Goal: Information Seeking & Learning: Compare options

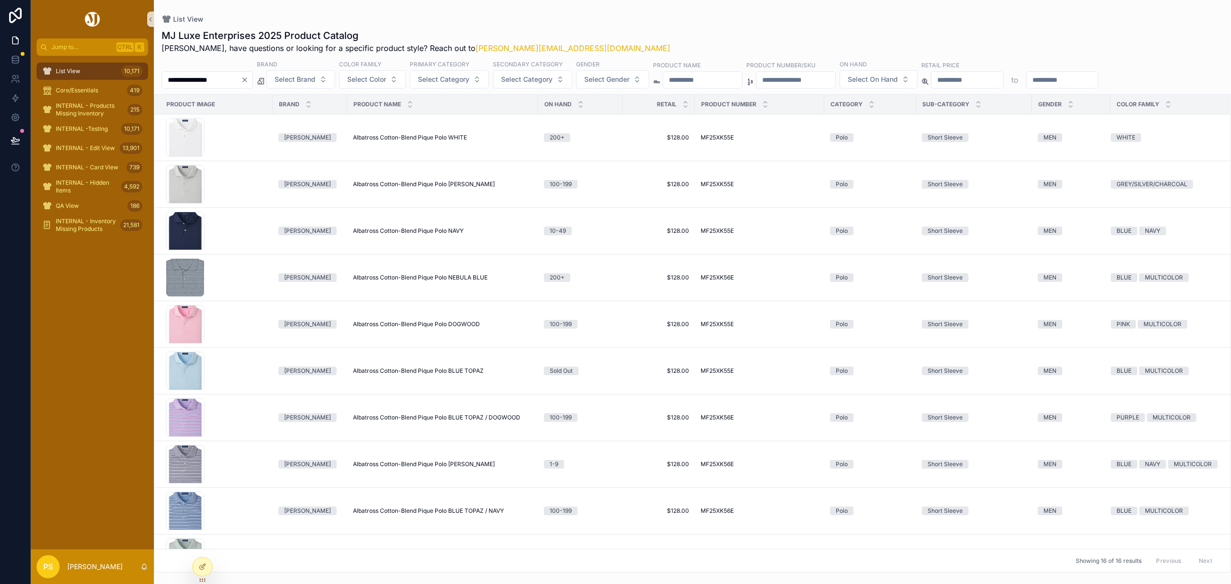
scroll to position [320, 0]
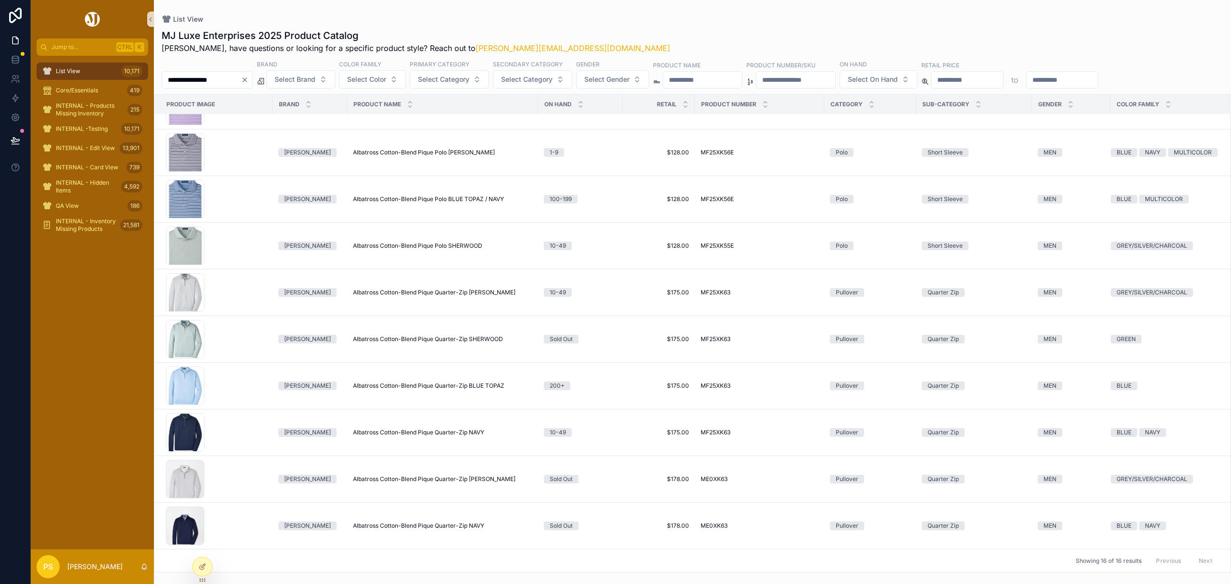
click at [59, 69] on span "List View" at bounding box center [68, 71] width 25 height 8
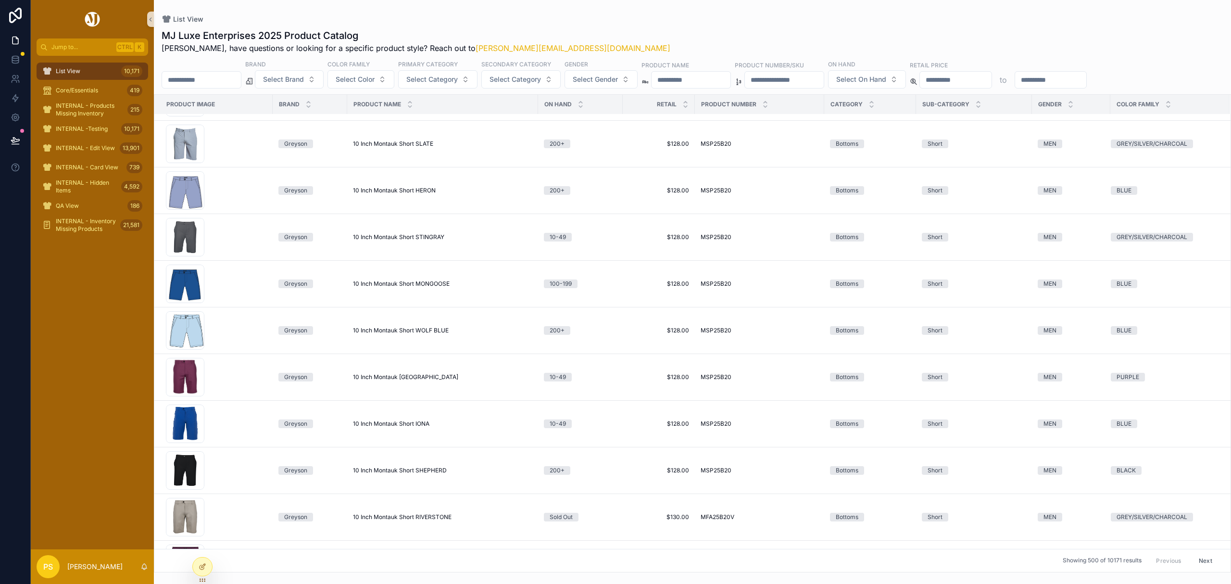
click at [241, 85] on input "**********" at bounding box center [201, 79] width 79 height 13
click at [304, 81] on span "Select Brand" at bounding box center [283, 80] width 41 height 10
click at [610, 19] on div "List View" at bounding box center [693, 19] width 1062 height 8
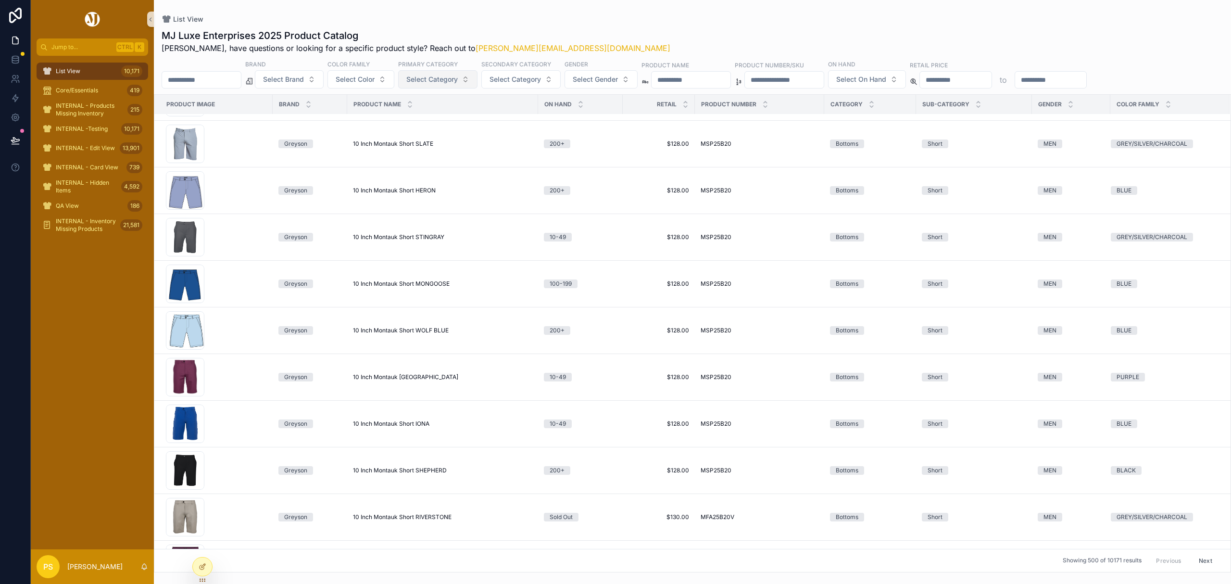
click at [458, 81] on span "Select Category" at bounding box center [431, 80] width 51 height 10
click at [445, 183] on div "Headwear" at bounding box center [463, 180] width 115 height 15
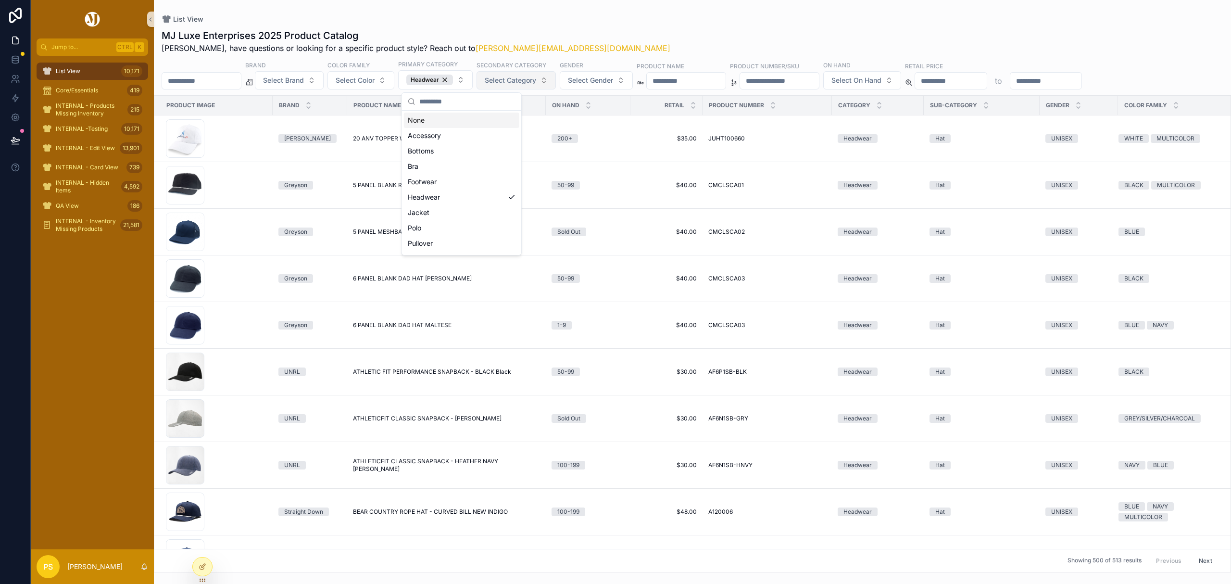
click at [553, 86] on button "Select Category" at bounding box center [516, 80] width 79 height 18
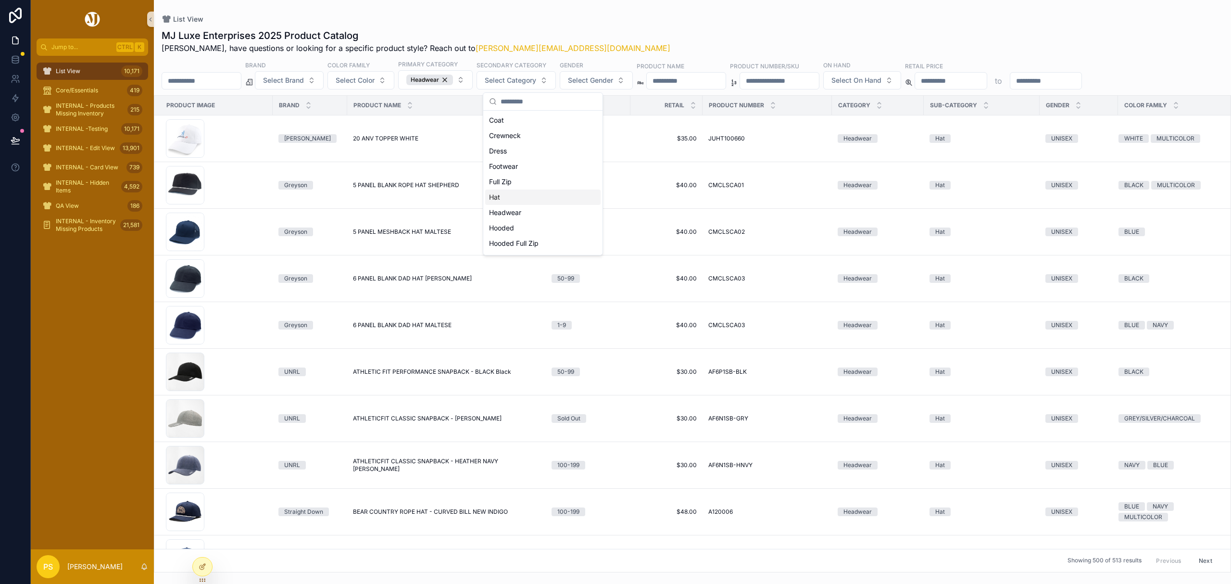
click at [524, 196] on div "Hat" at bounding box center [542, 197] width 115 height 15
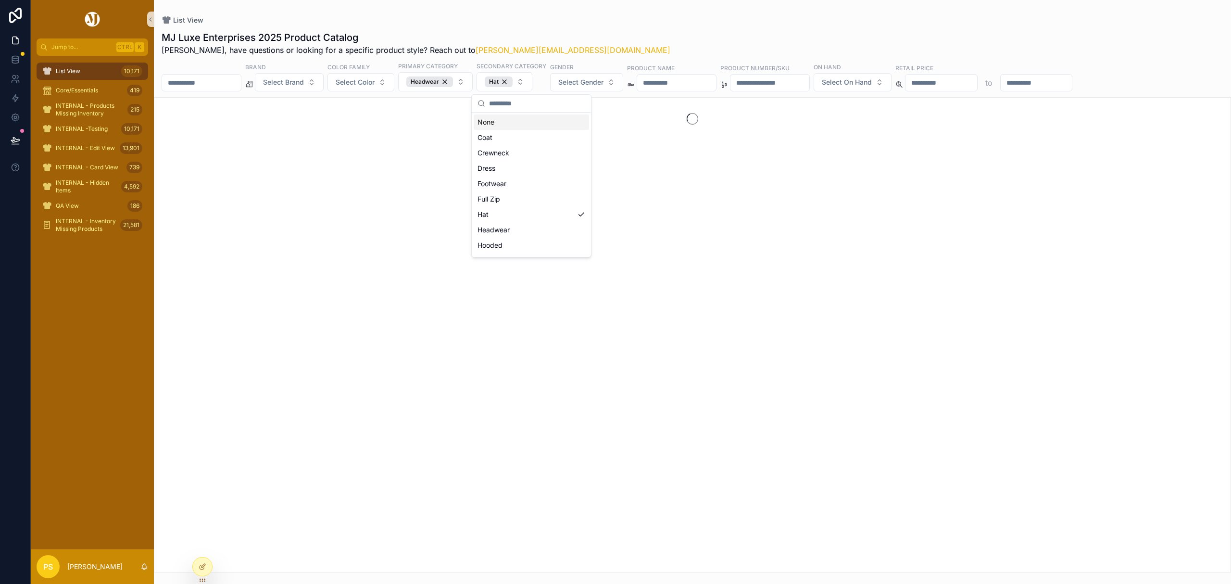
click at [693, 26] on div "MJ Luxe Enterprises 2025 Product Catalog Philip, have questions or looking for …" at bounding box center [692, 298] width 1077 height 547
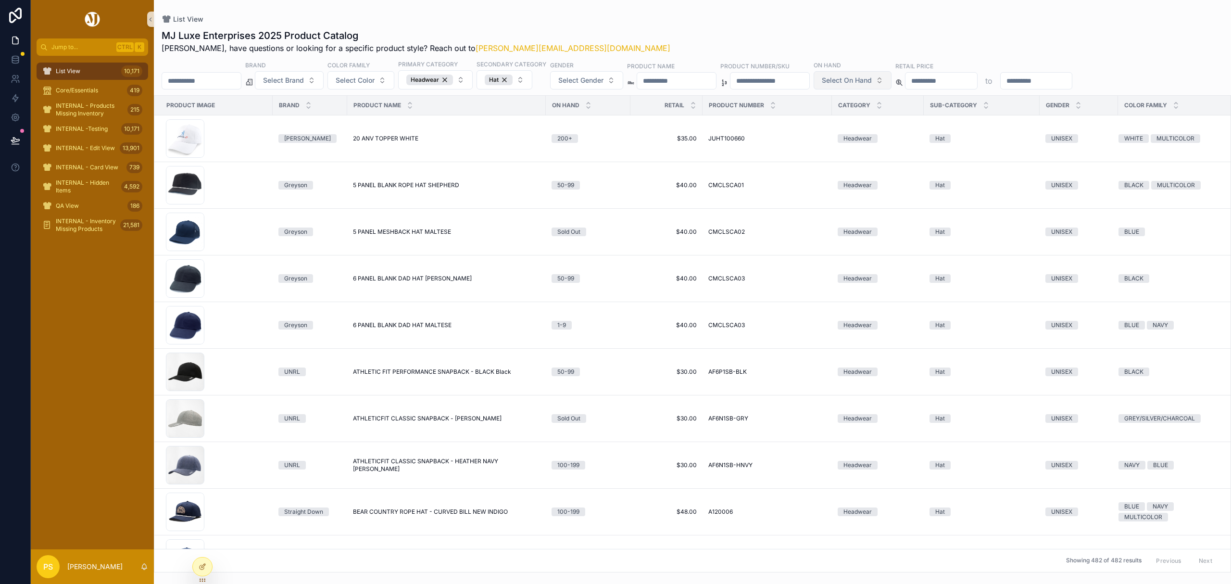
click at [872, 85] on span "Select On Hand" at bounding box center [847, 81] width 50 height 10
click at [893, 199] on div "200+" at bounding box center [928, 197] width 115 height 15
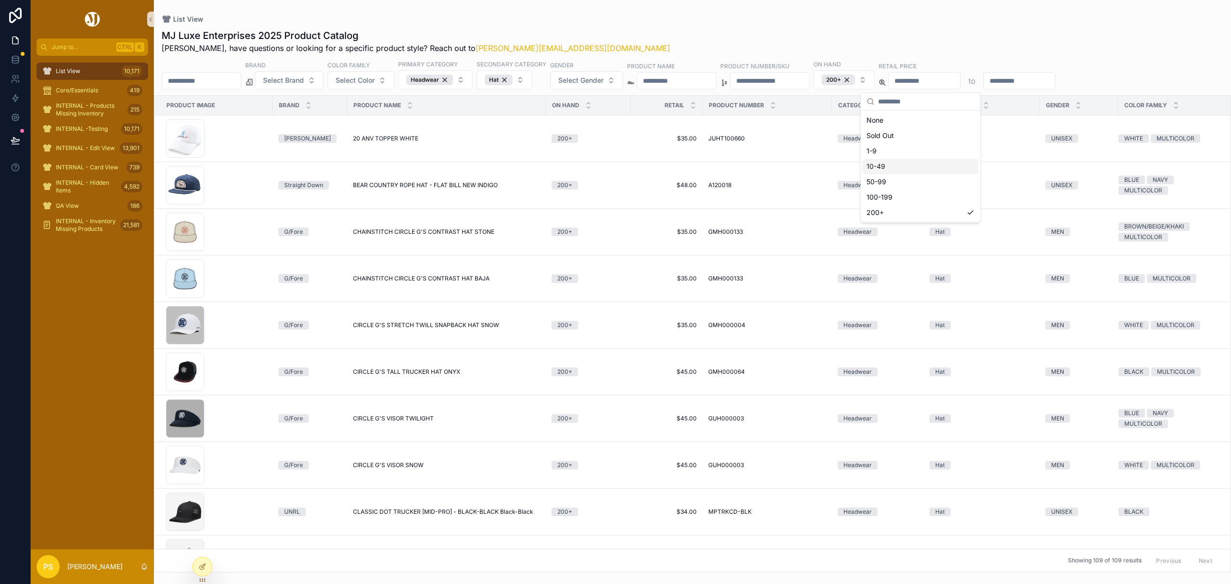
click at [714, 16] on div "List View" at bounding box center [693, 19] width 1062 height 8
click at [394, 83] on button "Select Color" at bounding box center [361, 80] width 67 height 18
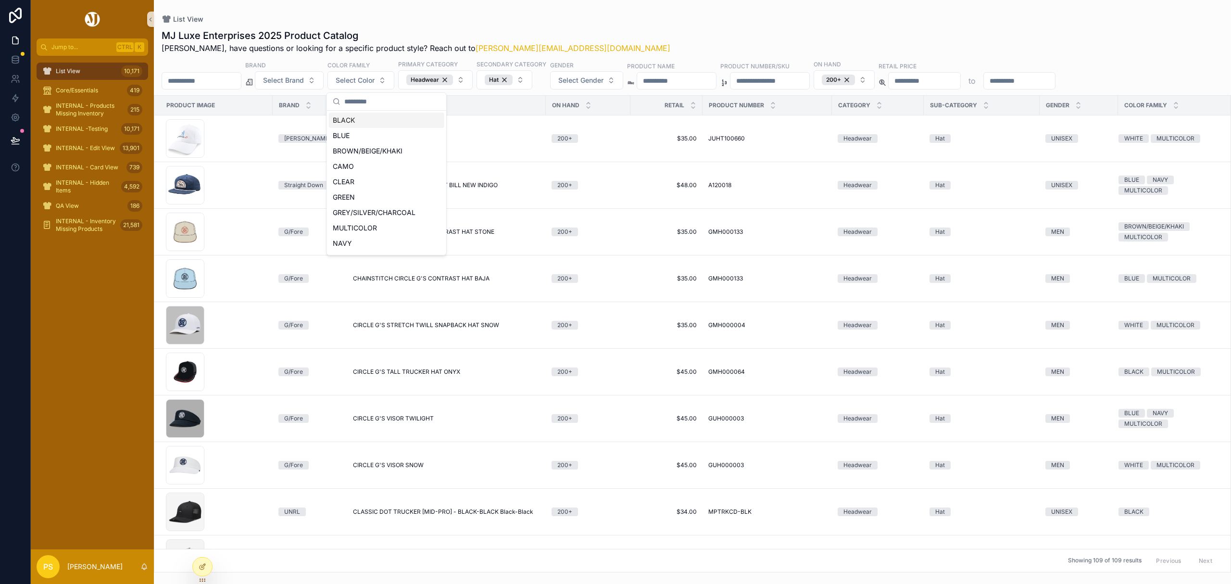
click at [661, 28] on div "MJ Luxe Enterprises 2025 Product Catalog Philip, have questions or looking for …" at bounding box center [692, 297] width 1077 height 549
click at [304, 77] on span "Select Brand" at bounding box center [283, 81] width 41 height 10
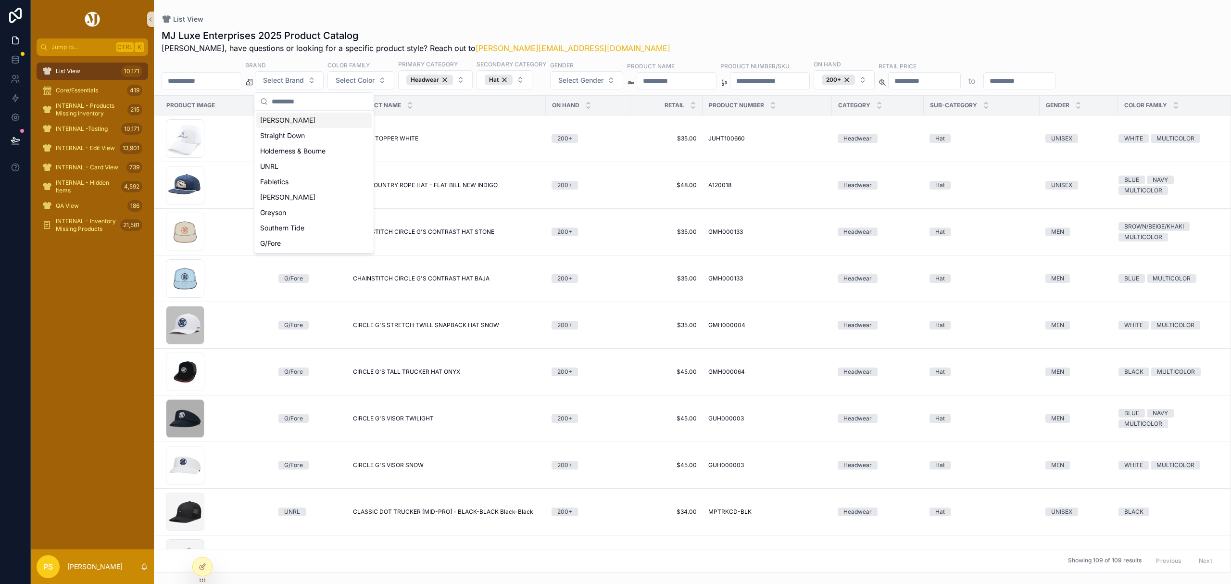
click at [287, 118] on div "[PERSON_NAME]" at bounding box center [313, 120] width 115 height 15
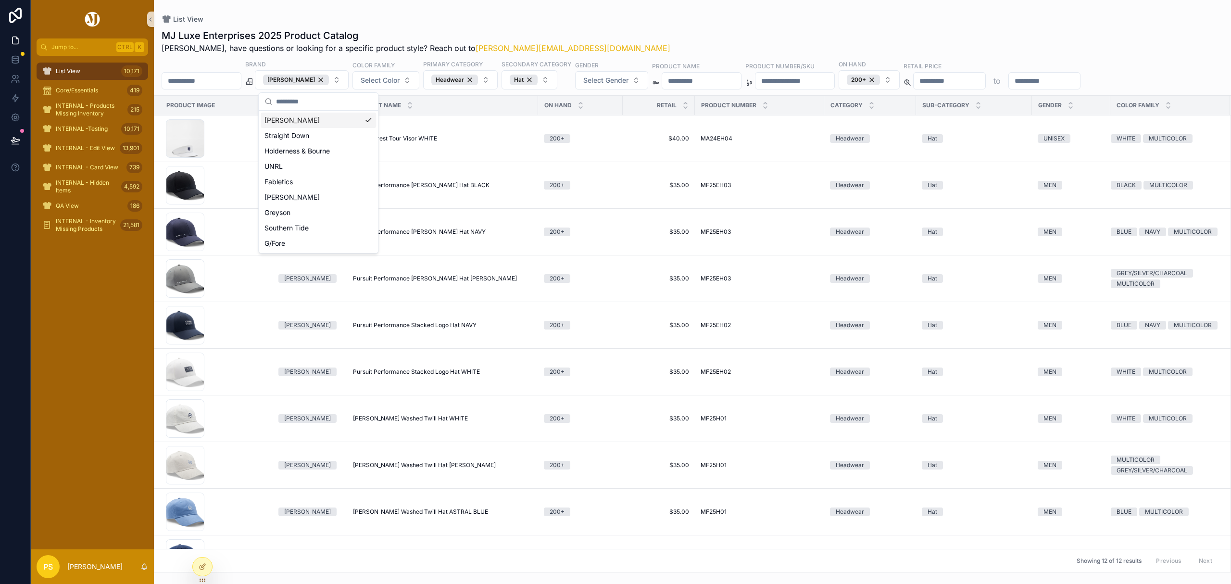
click at [645, 28] on div "MJ Luxe Enterprises 2025 Product Catalog Philip, have questions or looking for …" at bounding box center [692, 297] width 1077 height 549
click at [329, 81] on div "[PERSON_NAME]" at bounding box center [296, 80] width 66 height 11
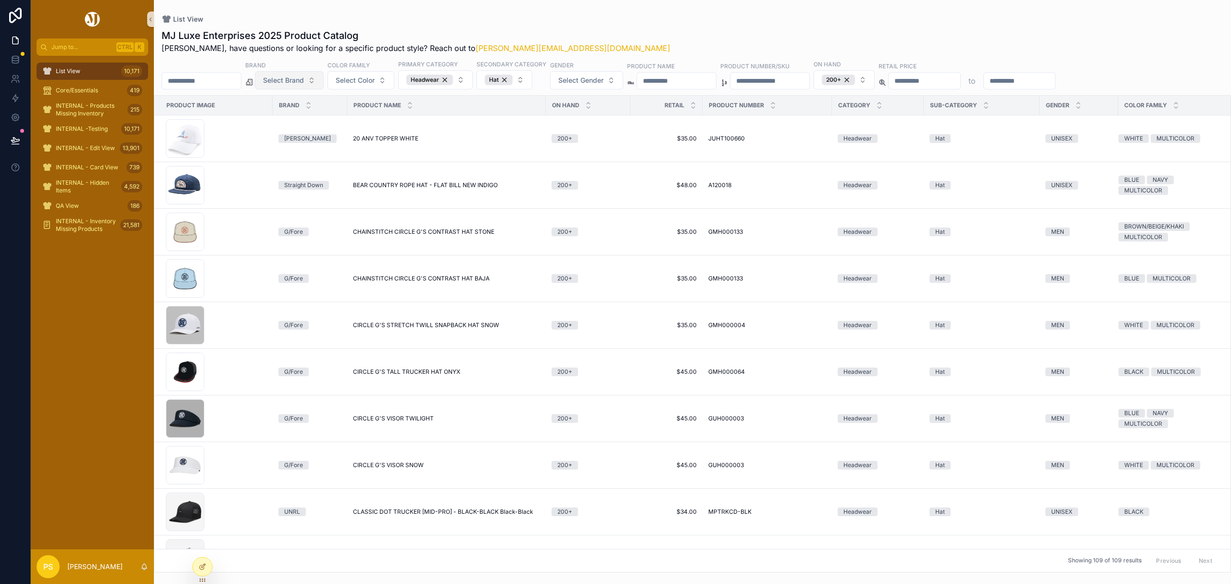
click at [324, 81] on button "Select Brand" at bounding box center [289, 80] width 69 height 18
click at [301, 135] on div "Straight Down" at bounding box center [313, 135] width 115 height 15
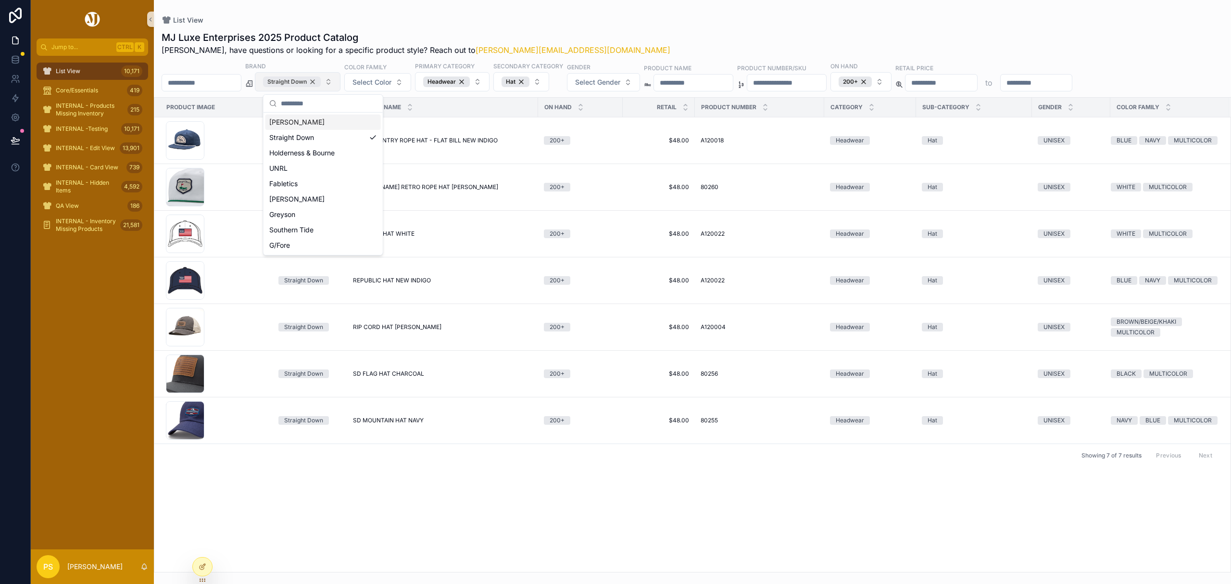
click at [321, 81] on div "Straight Down" at bounding box center [292, 81] width 58 height 11
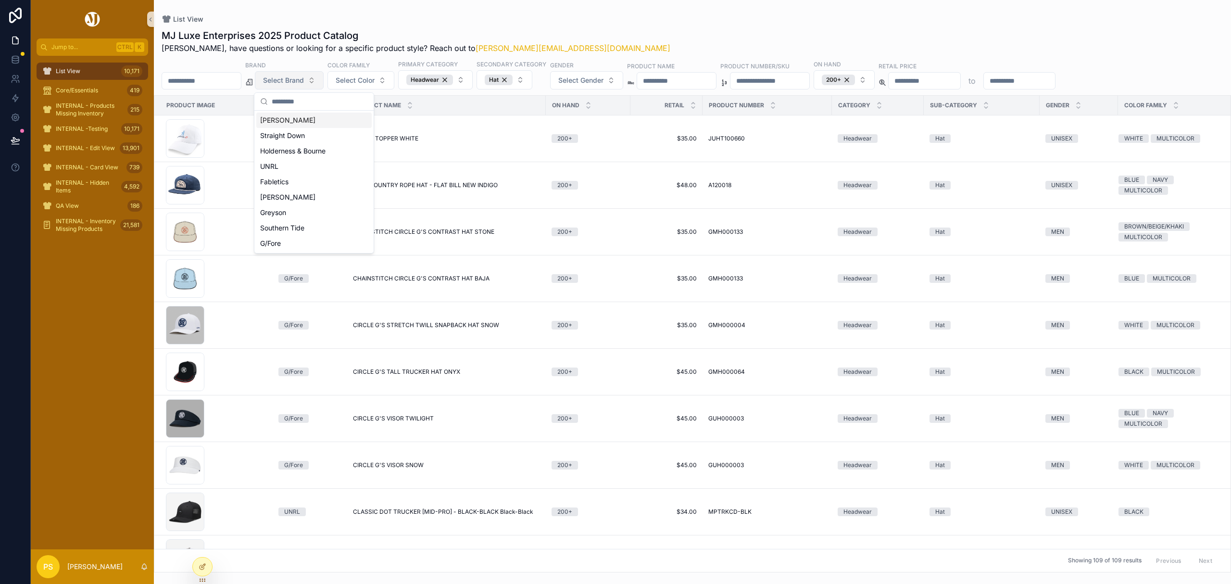
click at [324, 85] on button "Select Brand" at bounding box center [289, 80] width 69 height 18
click at [304, 156] on div "Holderness & Bourne" at bounding box center [313, 150] width 115 height 15
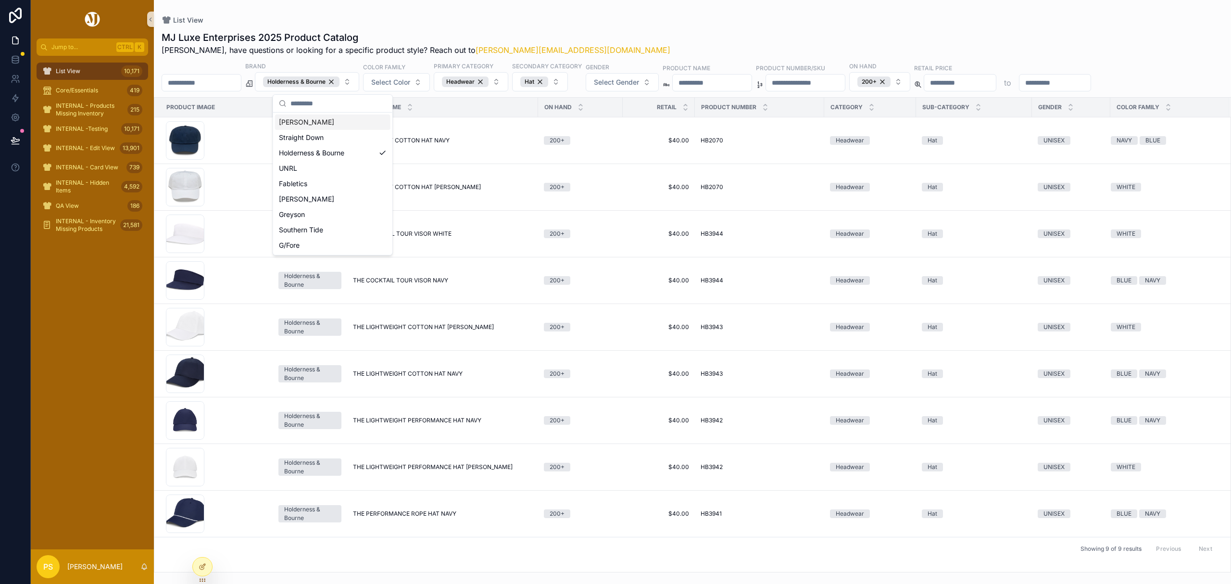
click at [653, 25] on div "MJ Luxe Enterprises 2025 Product Catalog Philip, have questions or looking for …" at bounding box center [692, 298] width 1077 height 547
click at [340, 83] on div "Holderness & Bourne" at bounding box center [301, 81] width 76 height 11
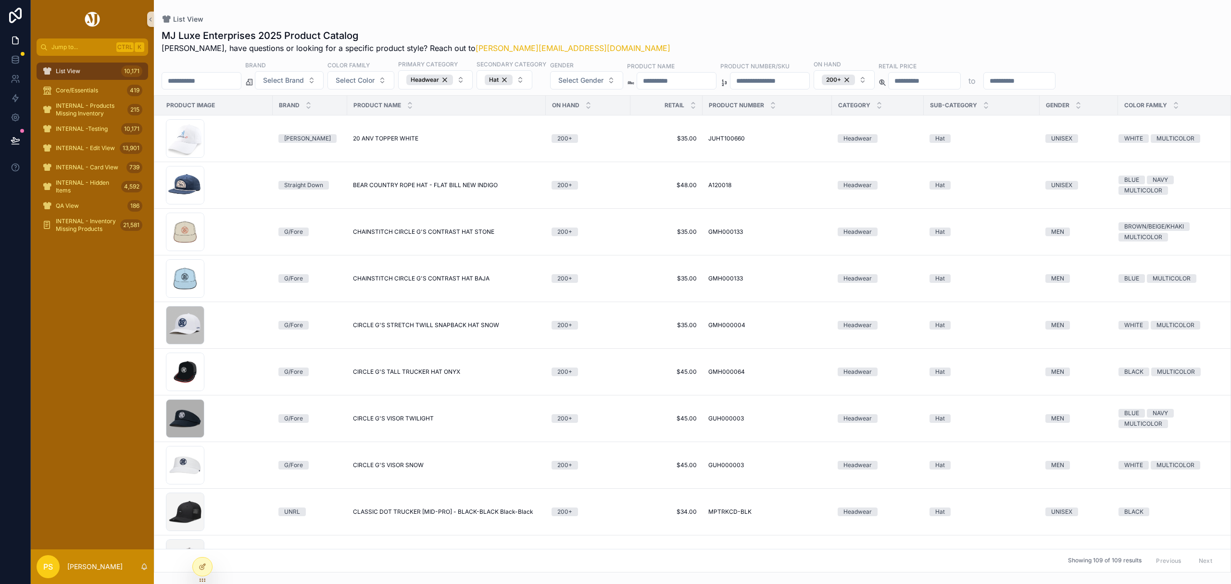
click at [304, 81] on span "Select Brand" at bounding box center [283, 81] width 41 height 10
click at [306, 166] on div "UNRL" at bounding box center [313, 166] width 115 height 15
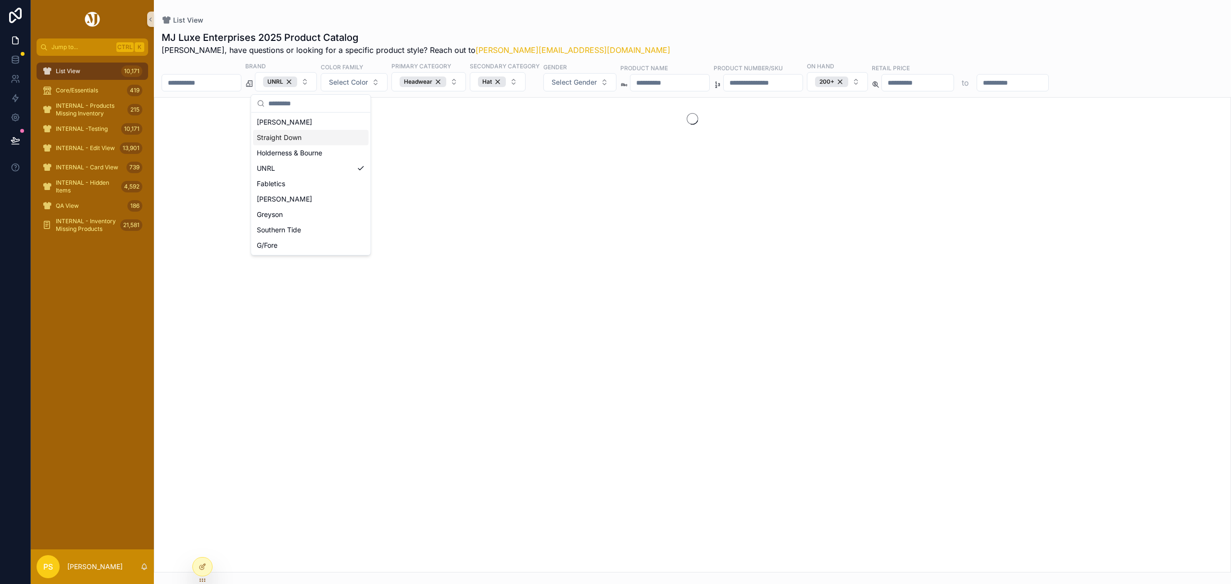
click at [693, 8] on div "List View MJ Luxe Enterprises 2025 Product Catalog Philip, have questions or lo…" at bounding box center [692, 286] width 1077 height 572
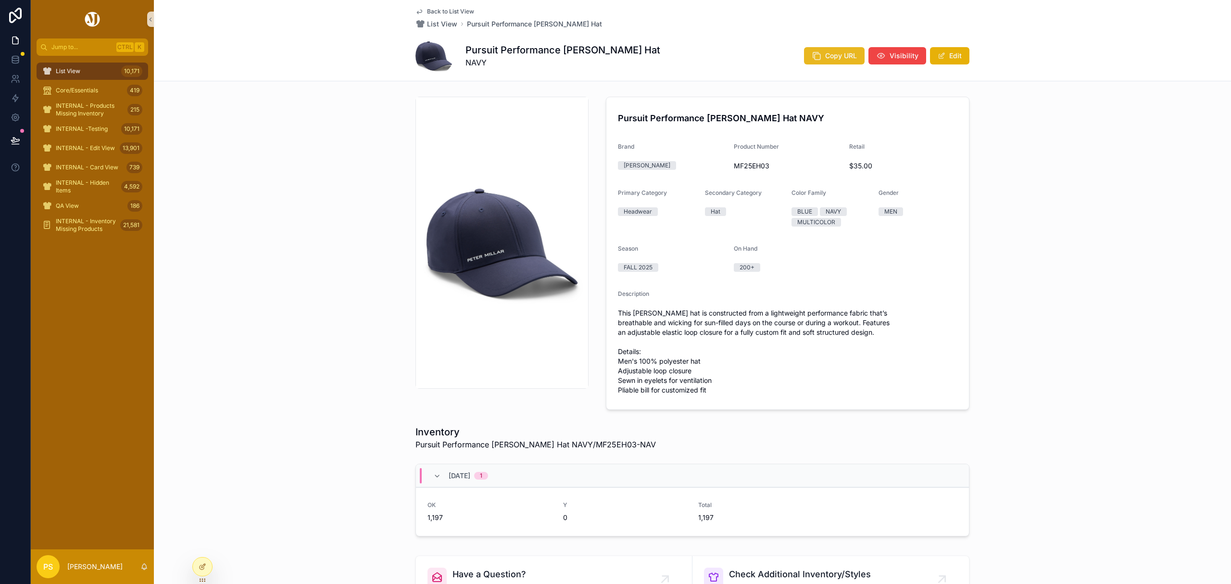
click at [826, 62] on button "Copy URL" at bounding box center [834, 55] width 61 height 17
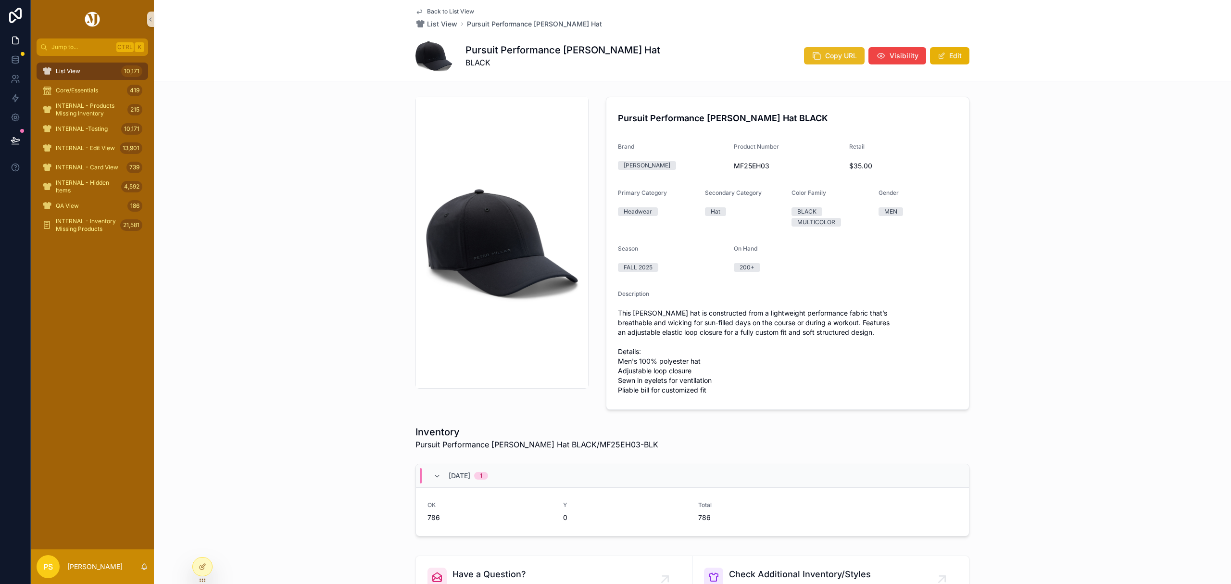
click at [825, 58] on span "Copy URL" at bounding box center [841, 56] width 32 height 10
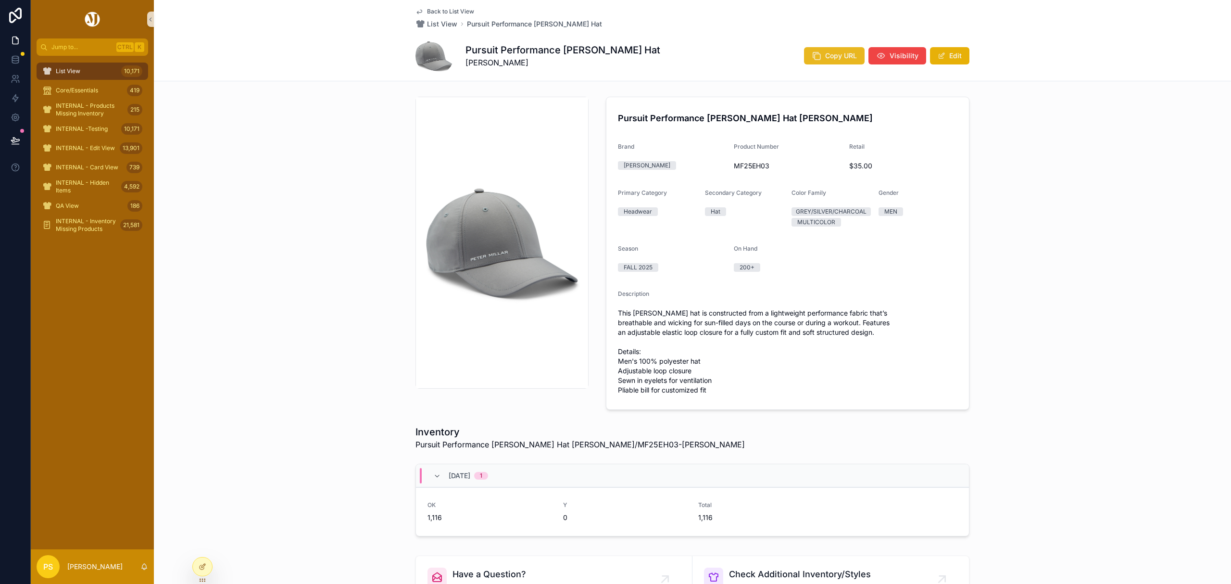
click at [840, 57] on span "Copy URL" at bounding box center [841, 56] width 32 height 10
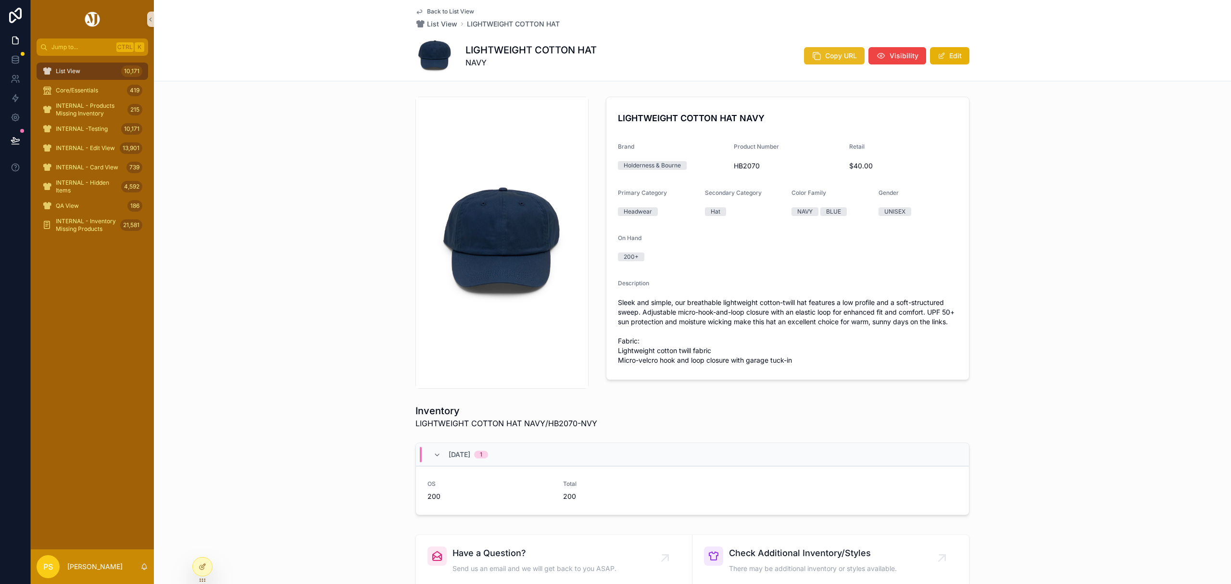
click at [815, 52] on icon "scrollable content" at bounding box center [817, 56] width 10 height 10
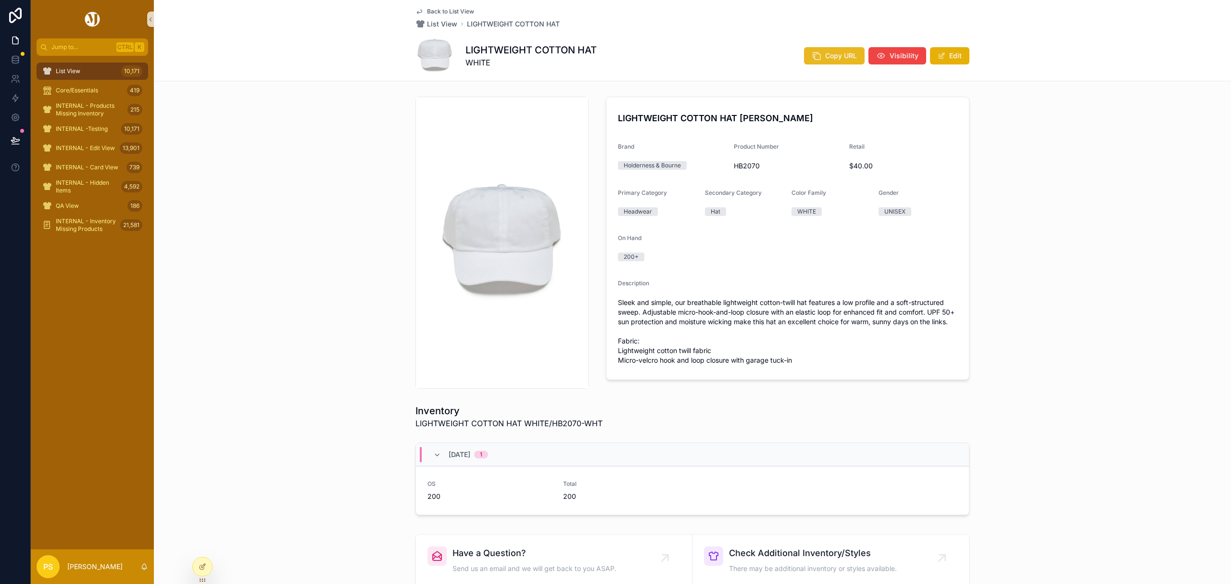
click at [819, 52] on button "Copy URL" at bounding box center [834, 55] width 61 height 17
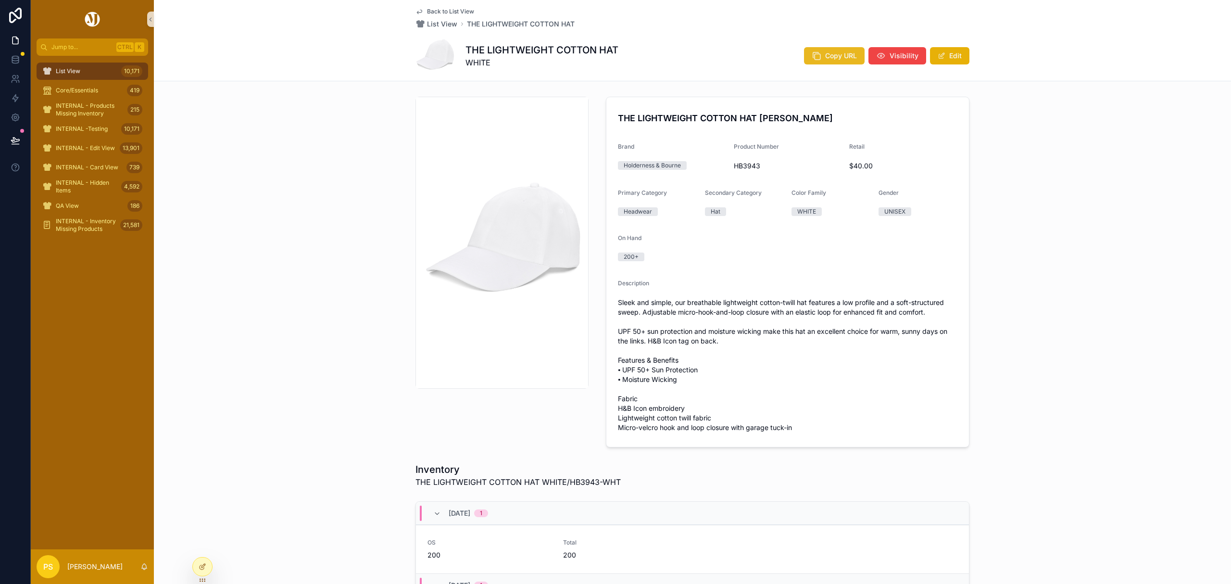
click at [826, 54] on span "Copy URL" at bounding box center [841, 56] width 32 height 10
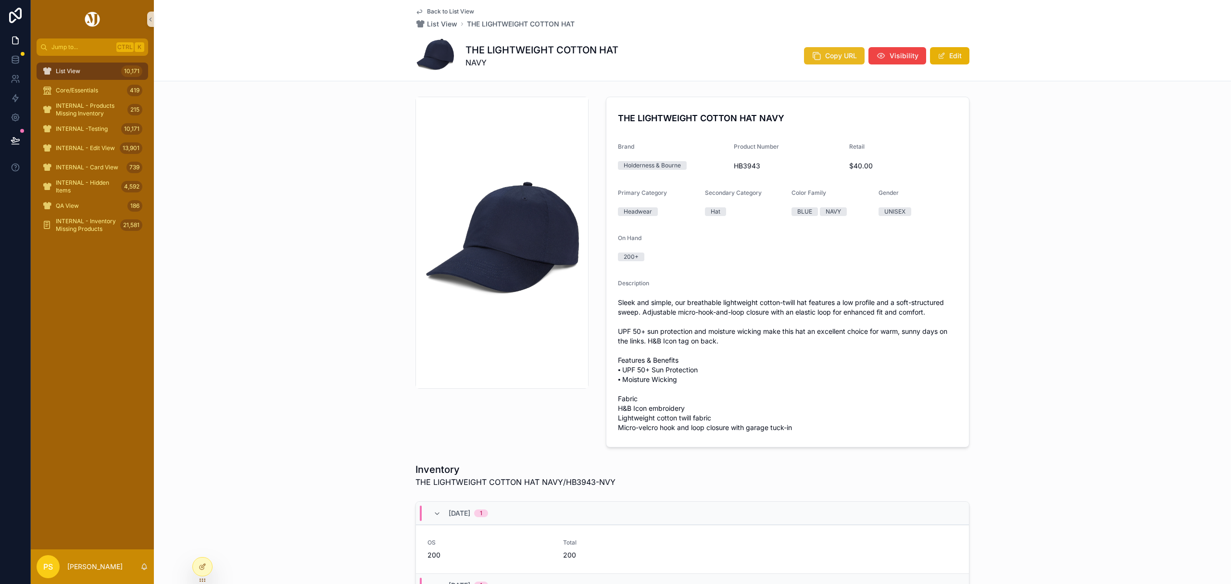
click at [825, 60] on span "Copy URL" at bounding box center [841, 56] width 32 height 10
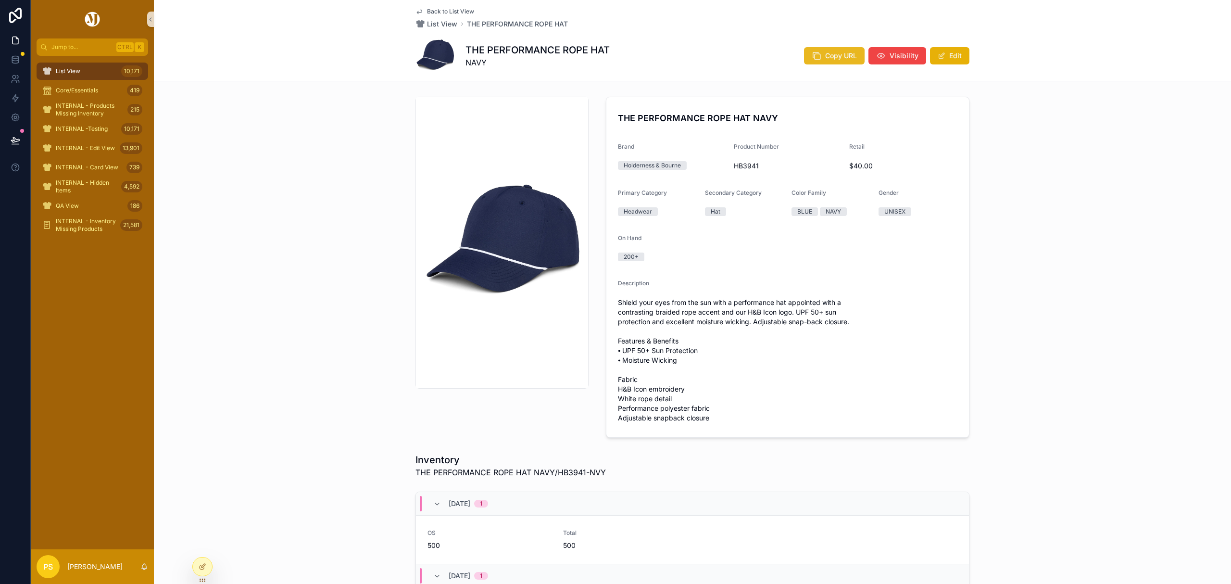
click at [829, 57] on span "Copy URL" at bounding box center [841, 56] width 32 height 10
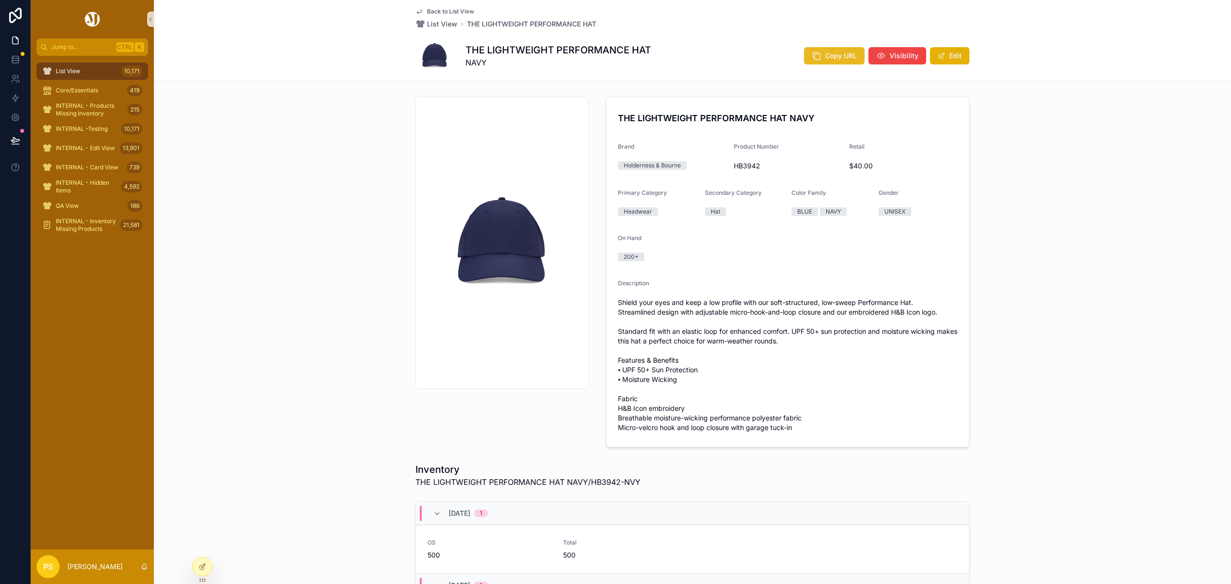
click at [822, 58] on button "Copy URL" at bounding box center [834, 55] width 61 height 17
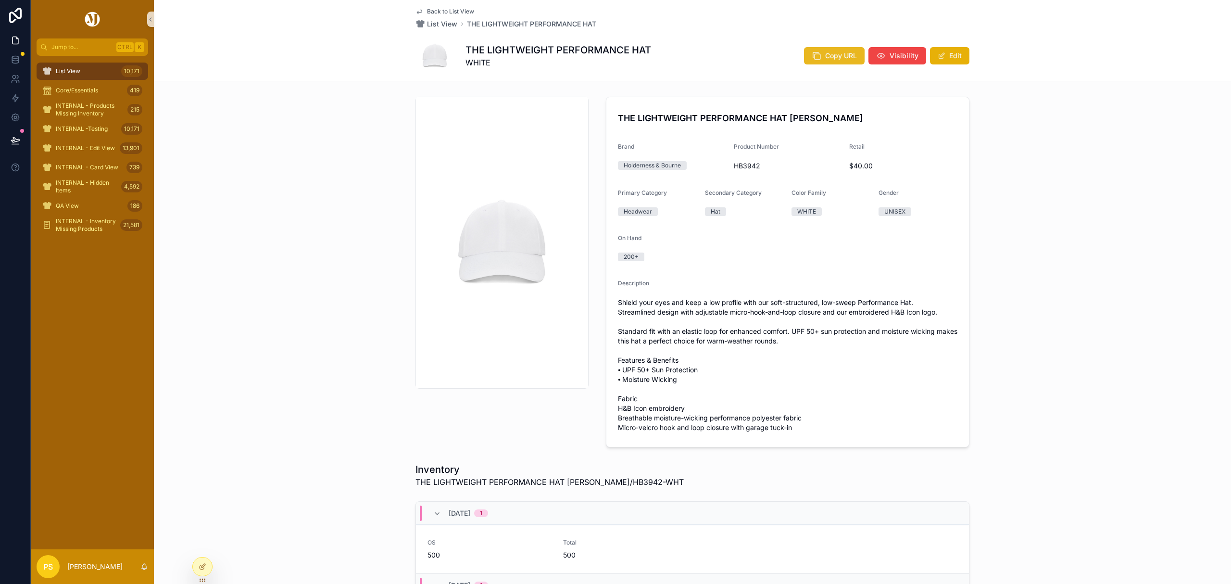
click at [819, 54] on button "Copy URL" at bounding box center [834, 55] width 61 height 17
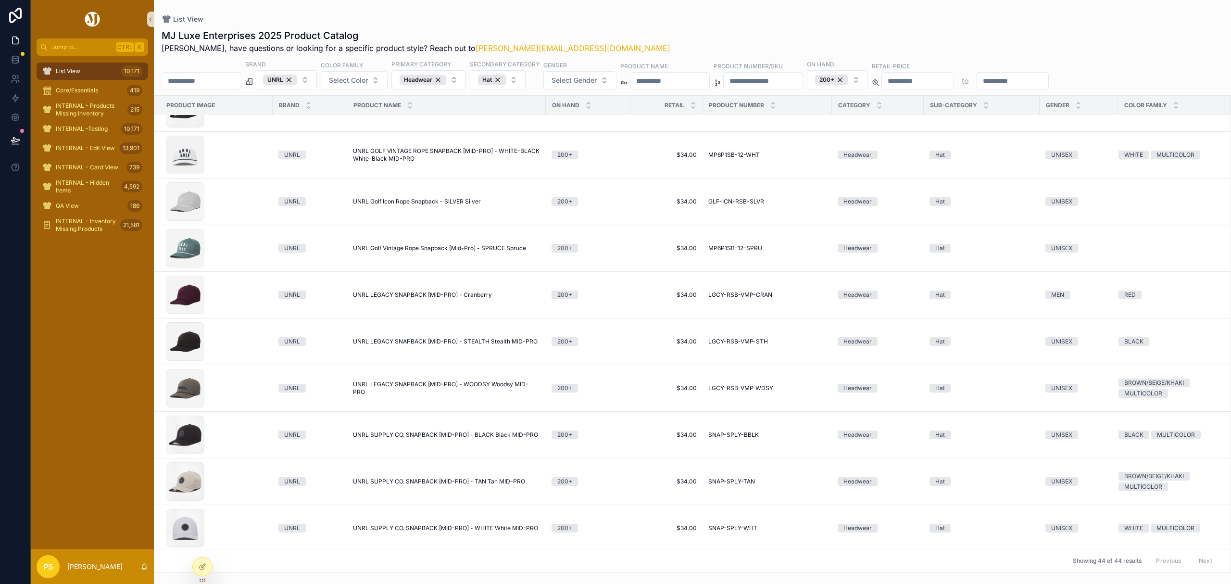
scroll to position [1632, 0]
click at [297, 81] on div "UNRL" at bounding box center [280, 80] width 34 height 11
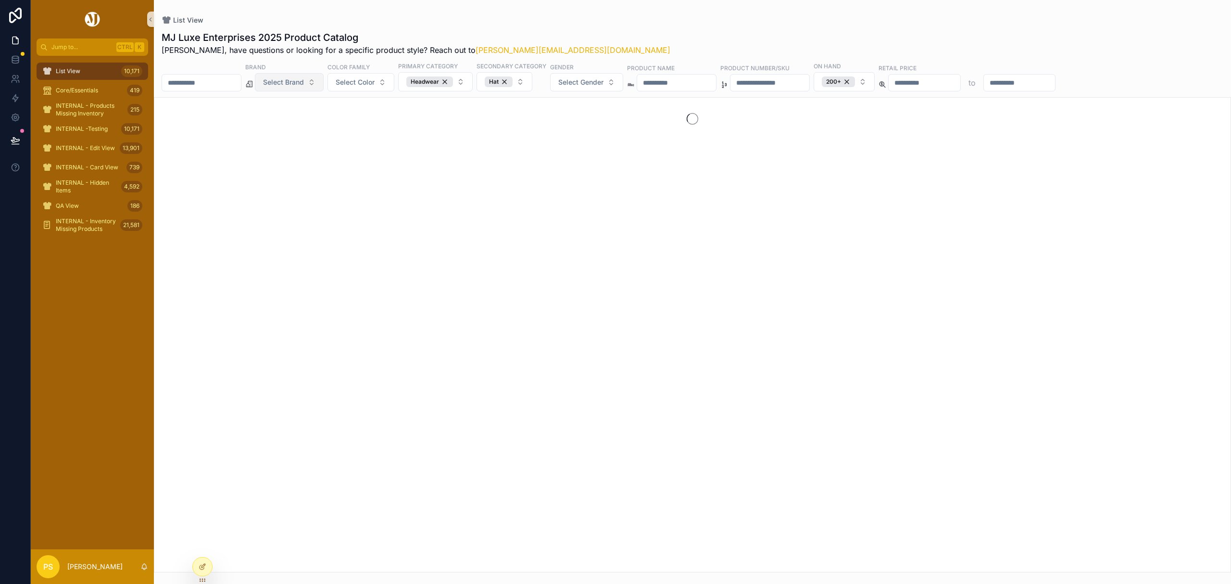
click at [304, 81] on span "Select Brand" at bounding box center [283, 82] width 41 height 10
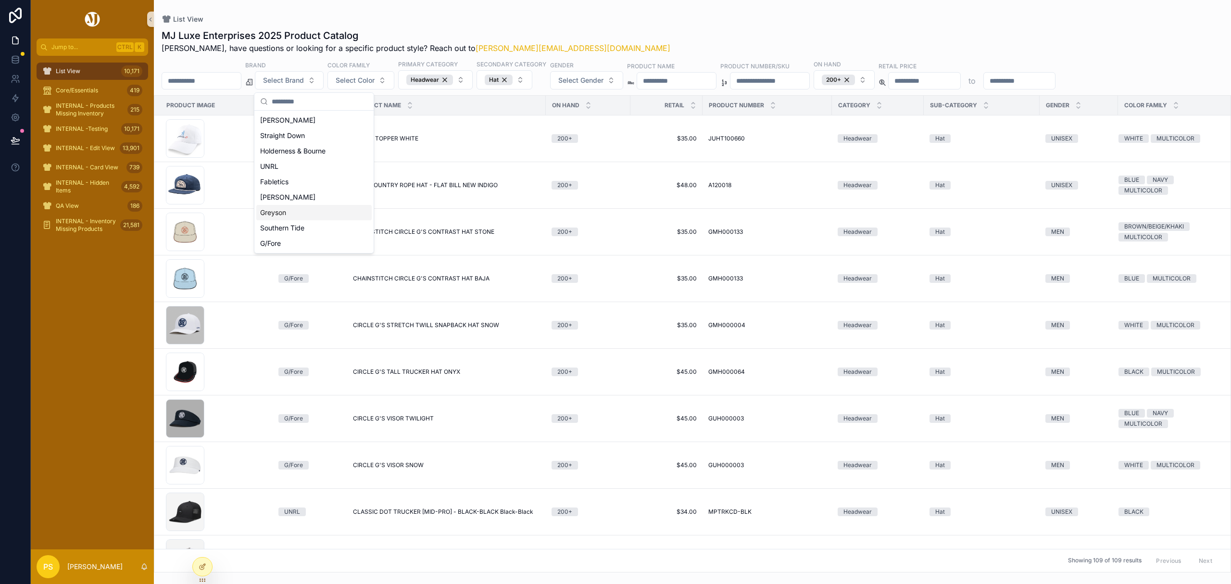
click at [291, 214] on div "Greyson" at bounding box center [313, 212] width 115 height 15
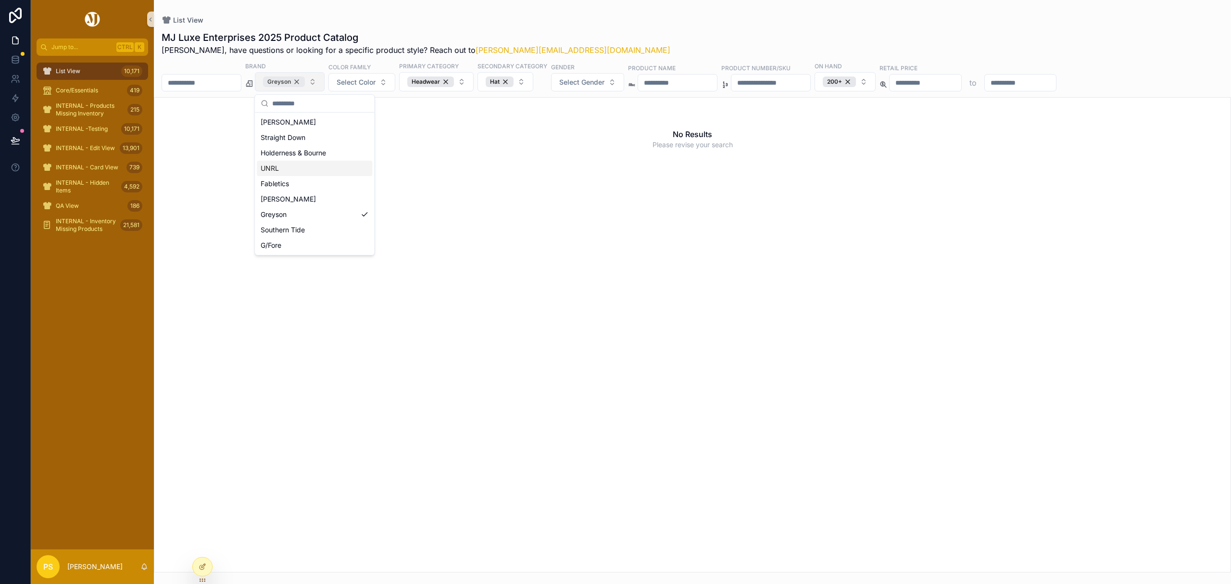
click at [305, 81] on div "Greyson" at bounding box center [284, 81] width 42 height 11
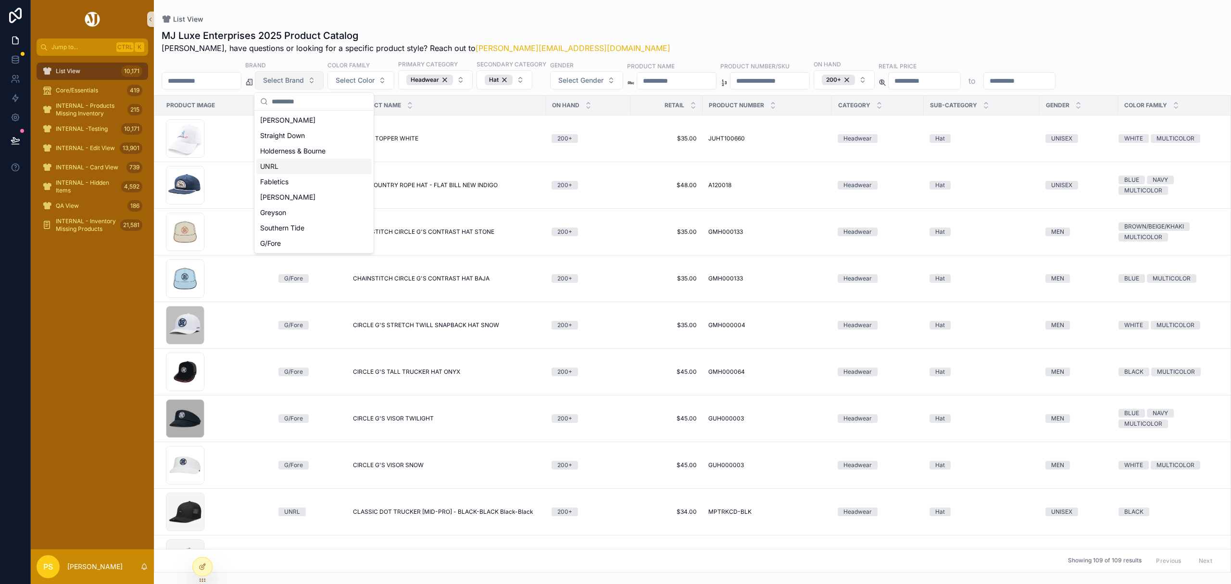
click at [304, 82] on span "Select Brand" at bounding box center [283, 81] width 41 height 10
click at [304, 81] on span "Select Brand" at bounding box center [283, 81] width 41 height 10
click at [286, 241] on div "G/Fore" at bounding box center [313, 243] width 115 height 15
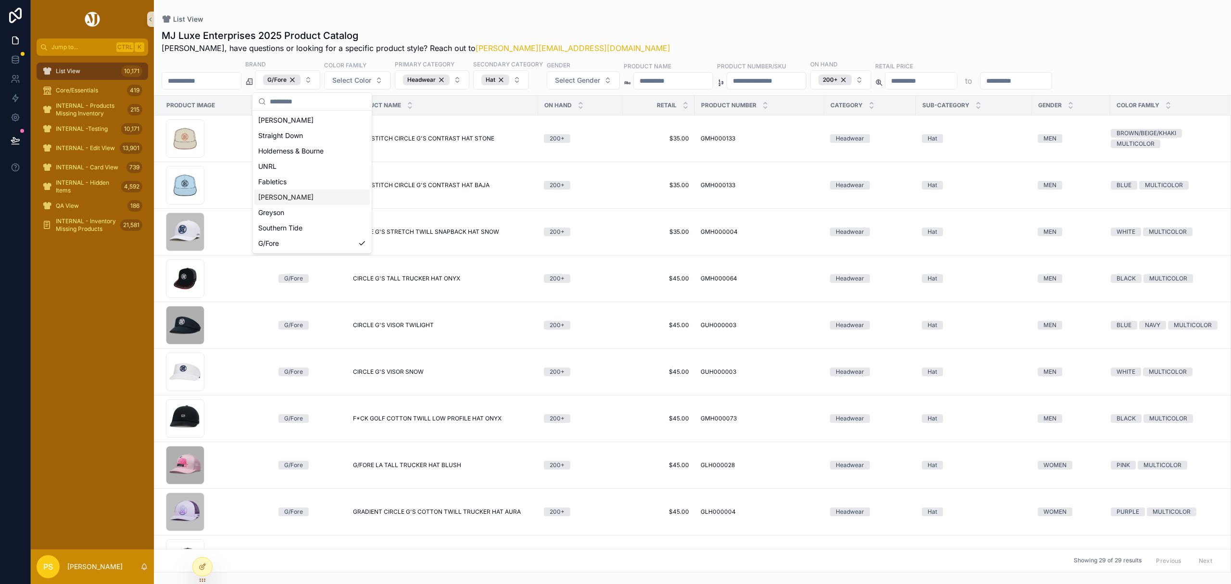
click at [655, 17] on div "List View" at bounding box center [693, 19] width 1062 height 8
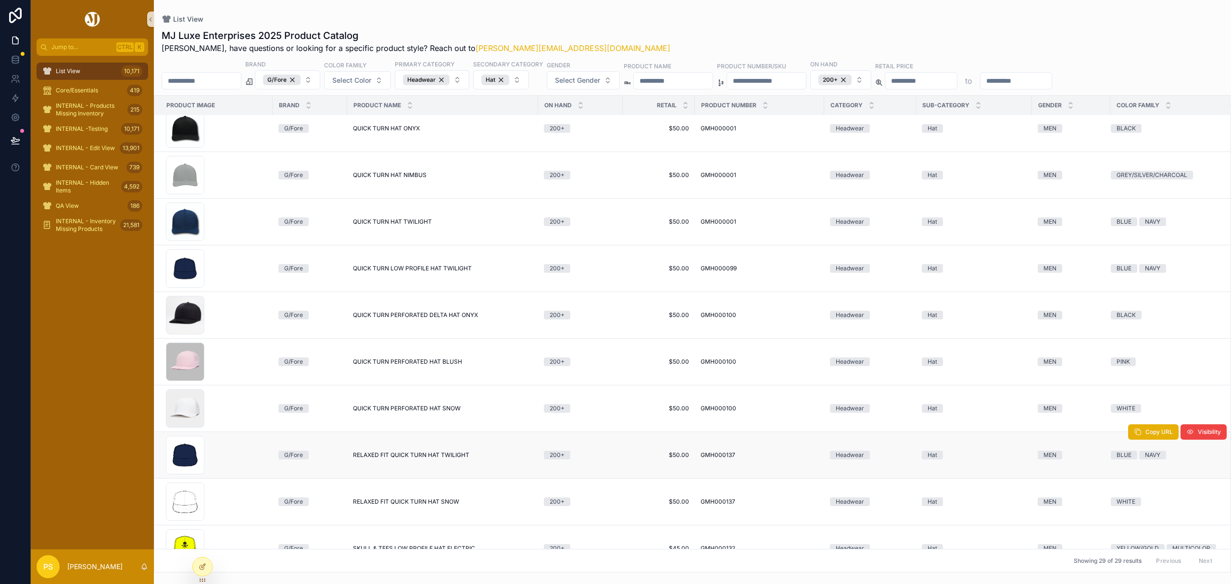
scroll to position [932, 0]
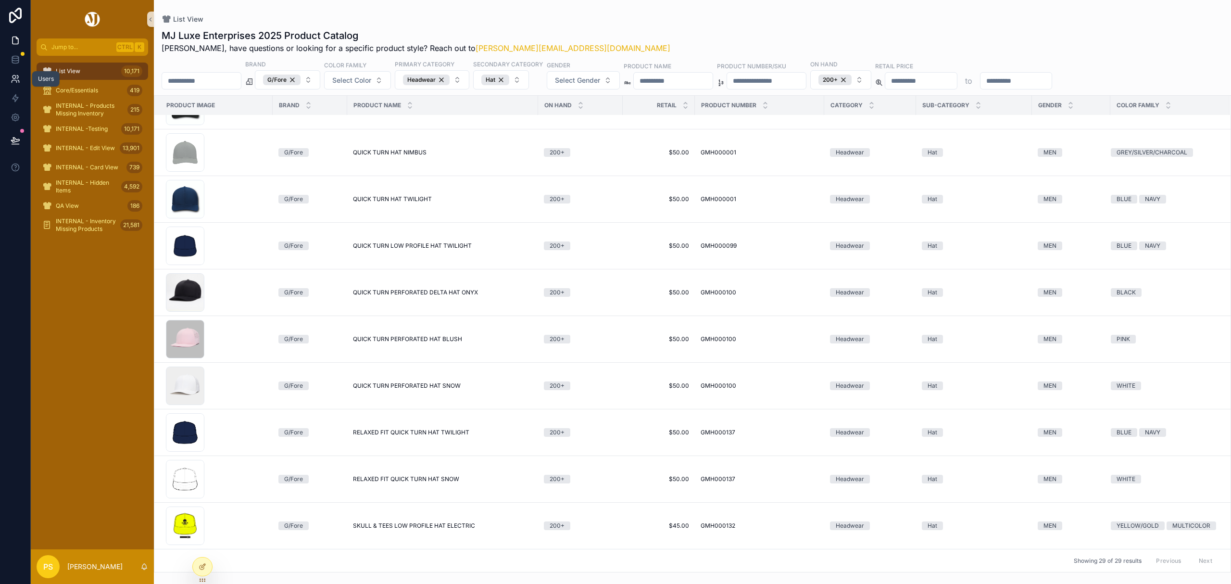
click at [18, 80] on icon at bounding box center [18, 81] width 1 height 2
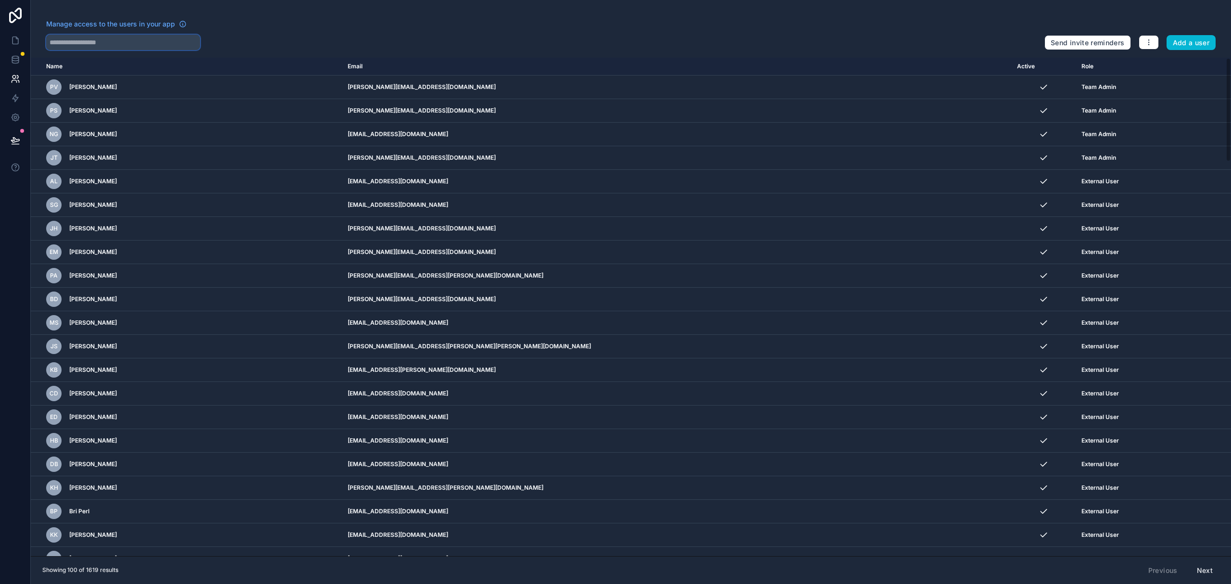
click at [153, 39] on input "text" at bounding box center [123, 42] width 154 height 15
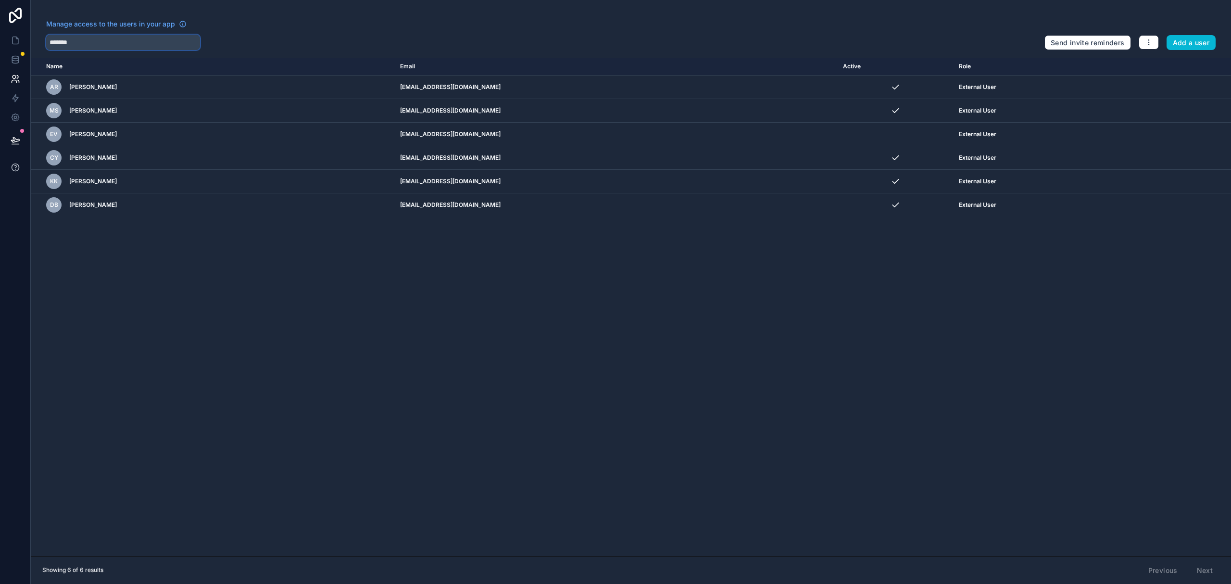
type input "*******"
click at [18, 40] on icon at bounding box center [16, 40] width 6 height 7
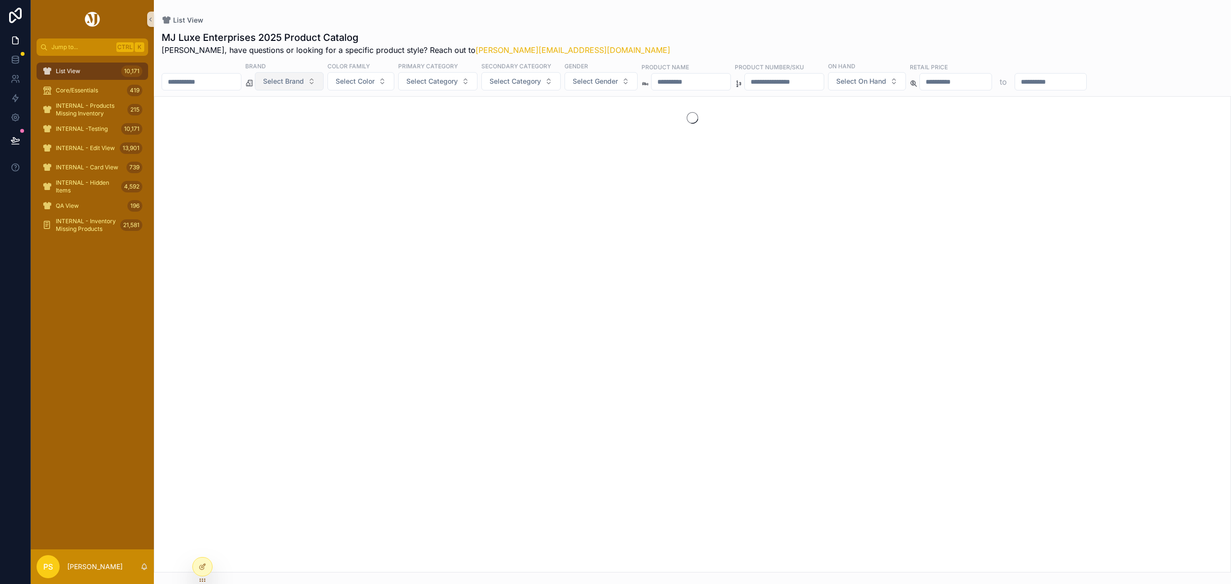
click at [312, 89] on button "Select Brand" at bounding box center [289, 81] width 69 height 18
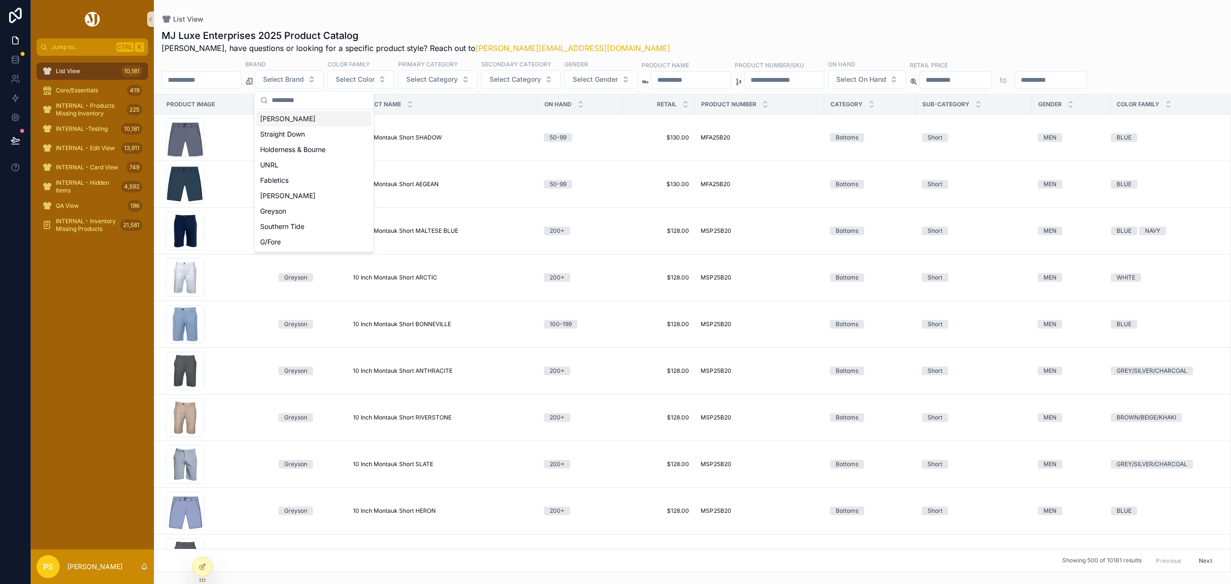
click at [637, 10] on div "List View MJ Luxe Enterprises 2025 Product Catalog Philip, have questions or lo…" at bounding box center [692, 286] width 1077 height 572
click at [638, 81] on button "Select Gender" at bounding box center [601, 79] width 73 height 18
click at [586, 122] on div "MEN" at bounding box center [627, 118] width 115 height 15
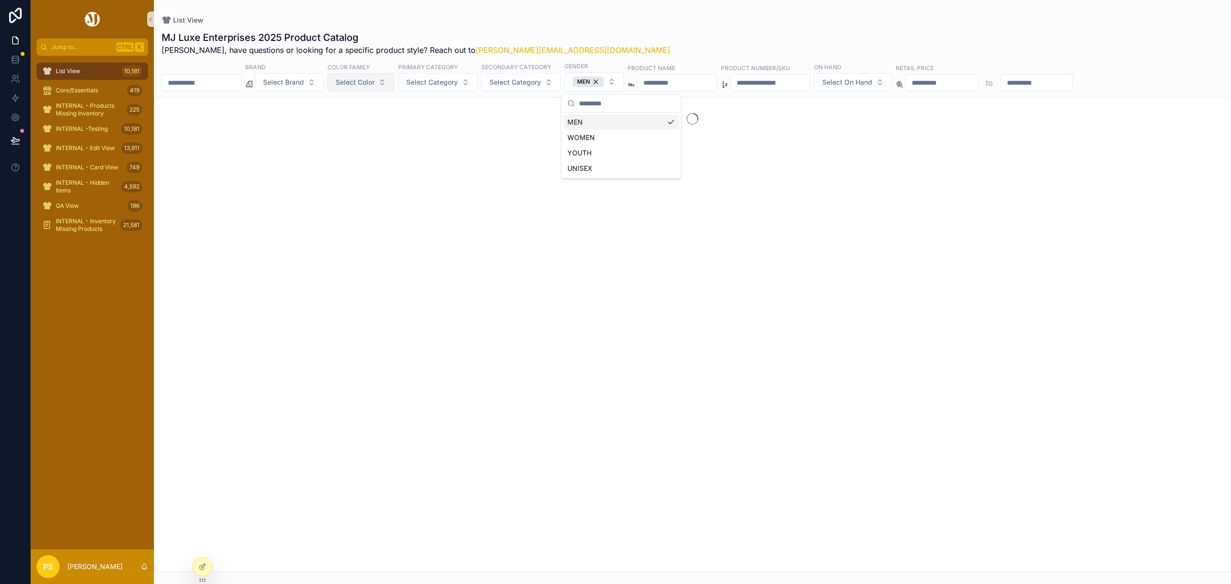
click at [375, 81] on span "Select Color" at bounding box center [355, 82] width 39 height 10
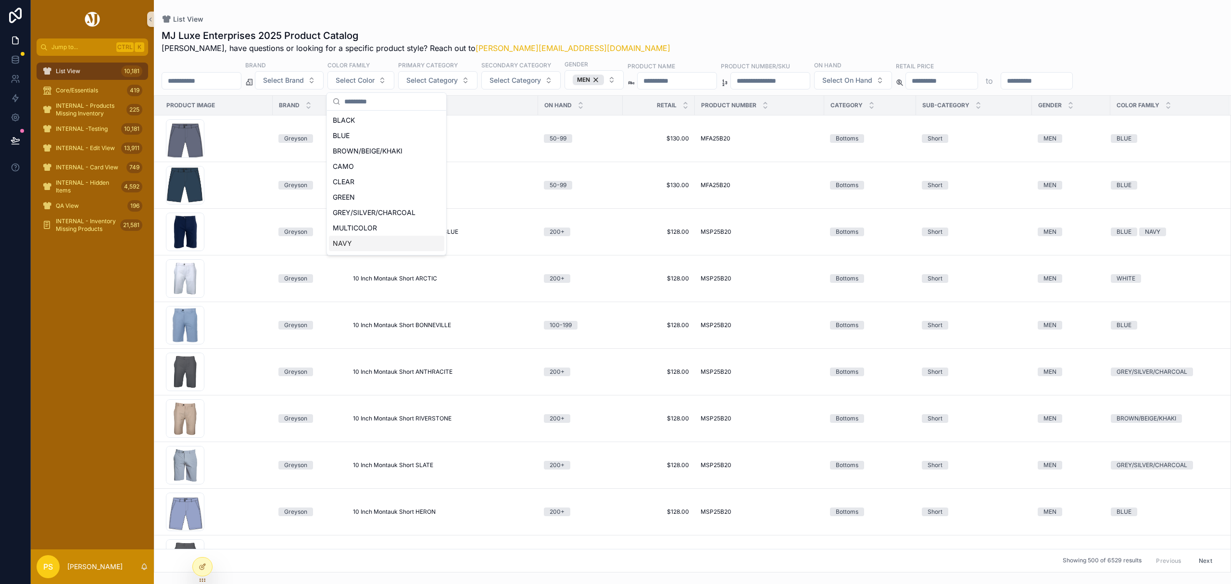
click at [362, 244] on div "NAVY" at bounding box center [386, 243] width 115 height 15
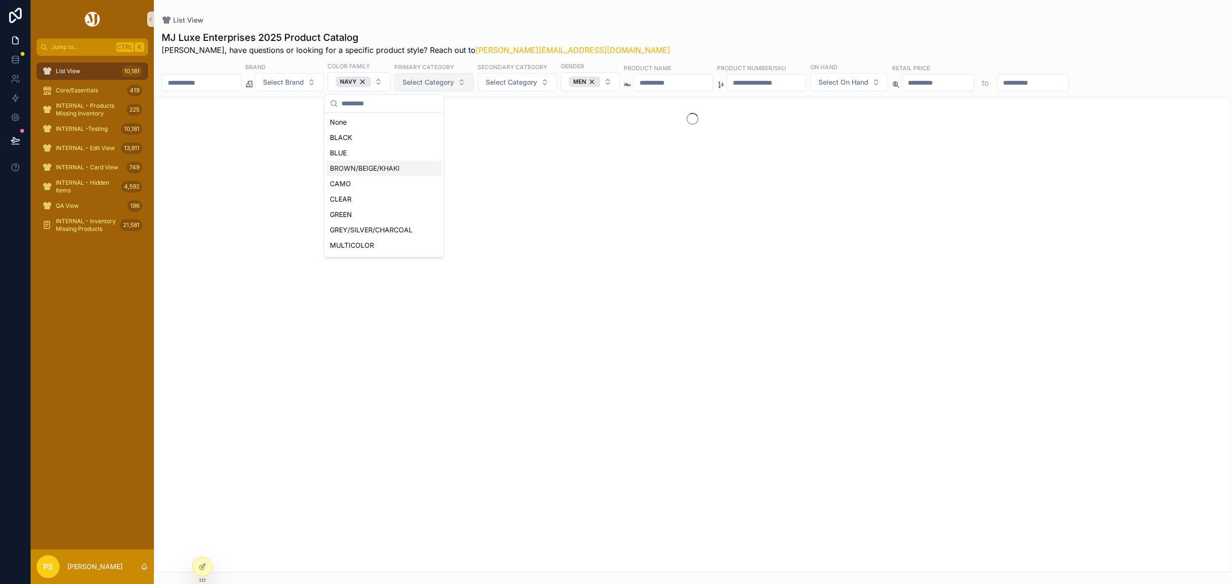
click at [454, 81] on span "Select Category" at bounding box center [428, 82] width 51 height 10
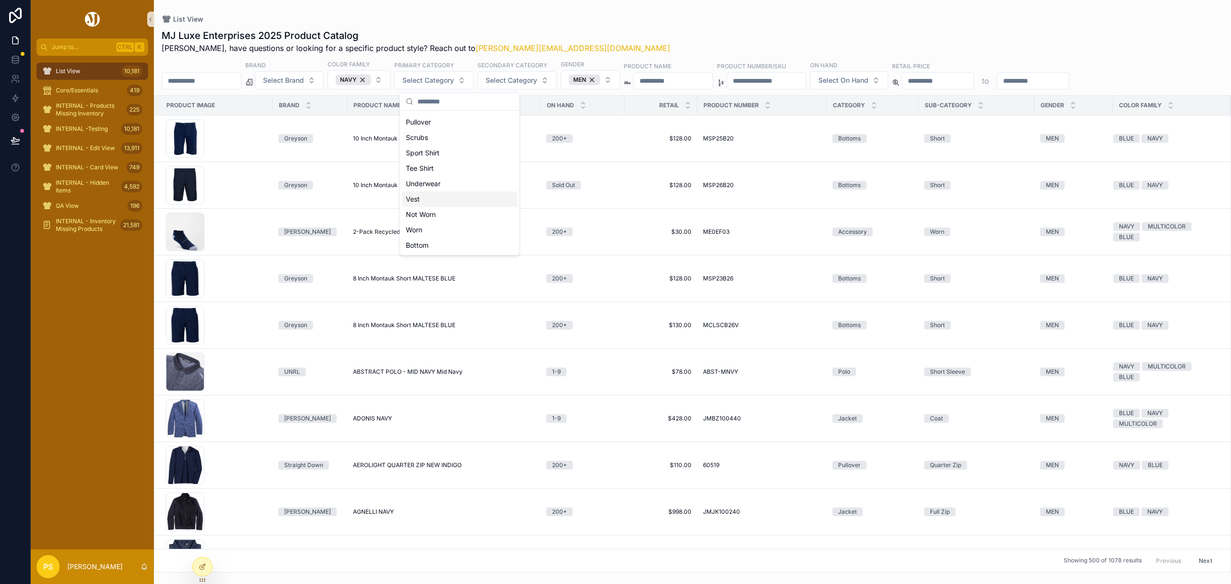
click at [435, 201] on div "Vest" at bounding box center [459, 198] width 115 height 15
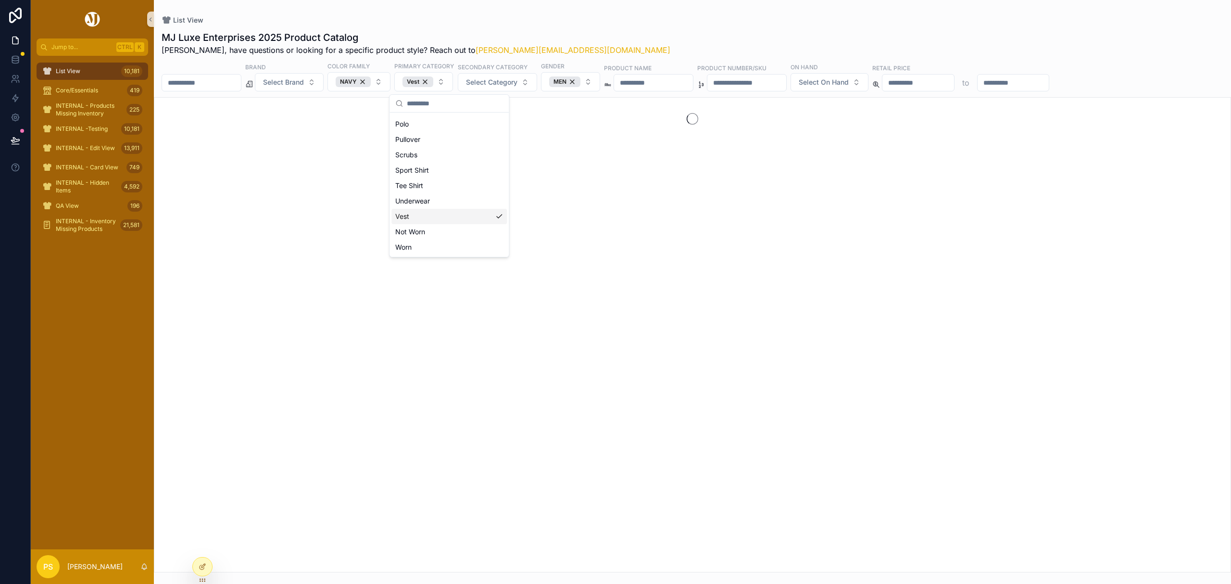
scroll to position [121, 0]
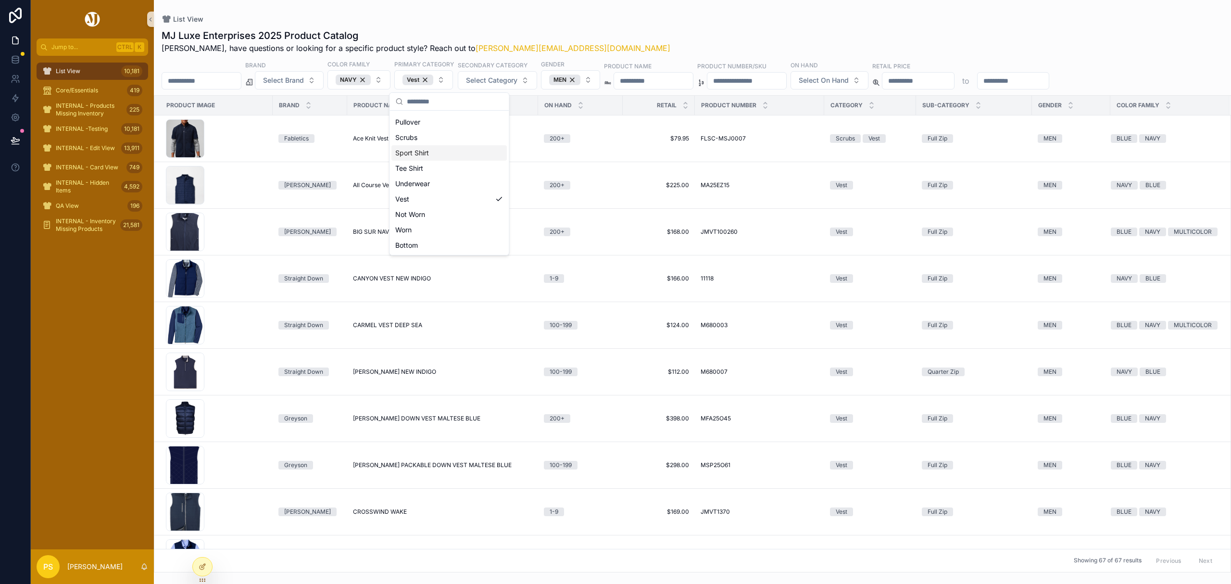
click at [694, 3] on div "List View MJ Luxe Enterprises 2025 Product Catalog Philip, have questions or lo…" at bounding box center [692, 286] width 1077 height 572
click at [849, 79] on span "Select On Hand" at bounding box center [824, 81] width 50 height 10
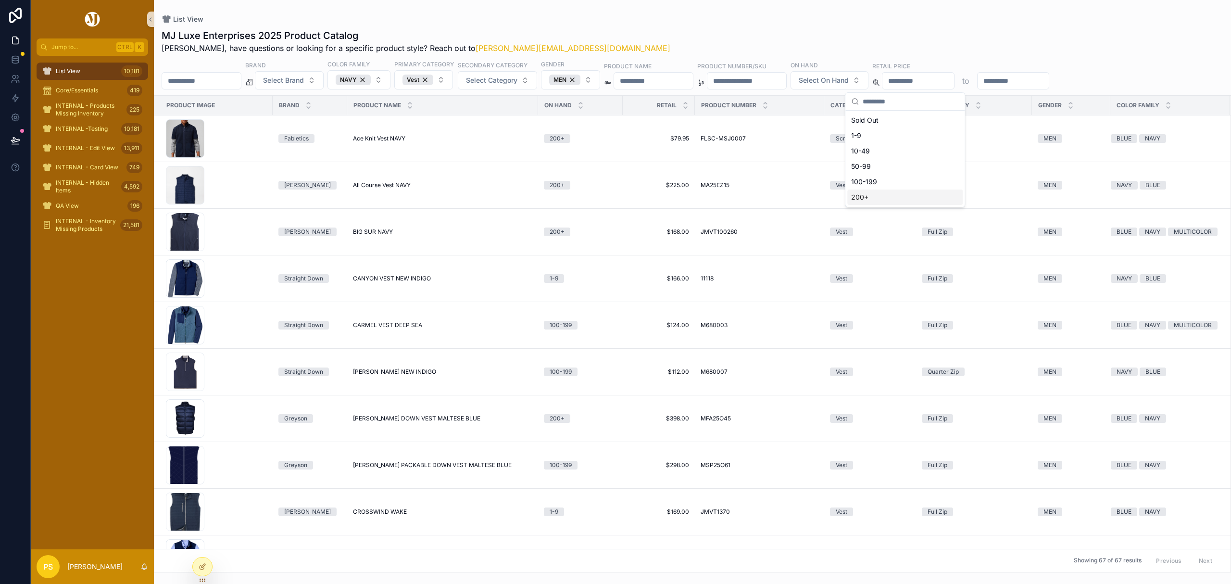
click at [868, 196] on div "200+" at bounding box center [905, 197] width 115 height 15
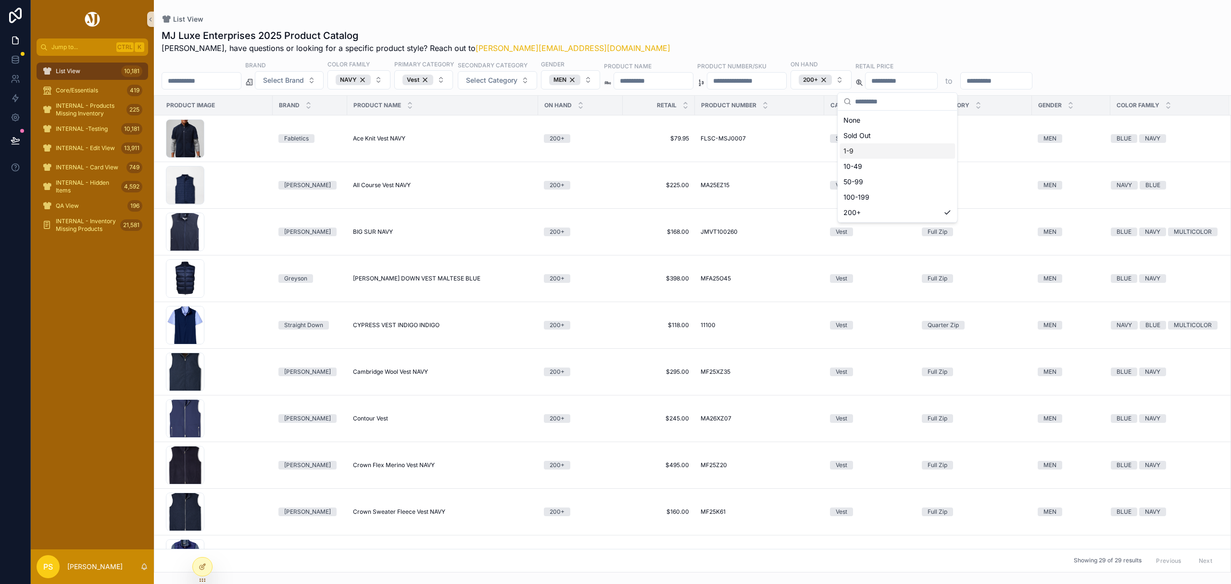
click at [664, 21] on div "List View" at bounding box center [693, 19] width 1062 height 8
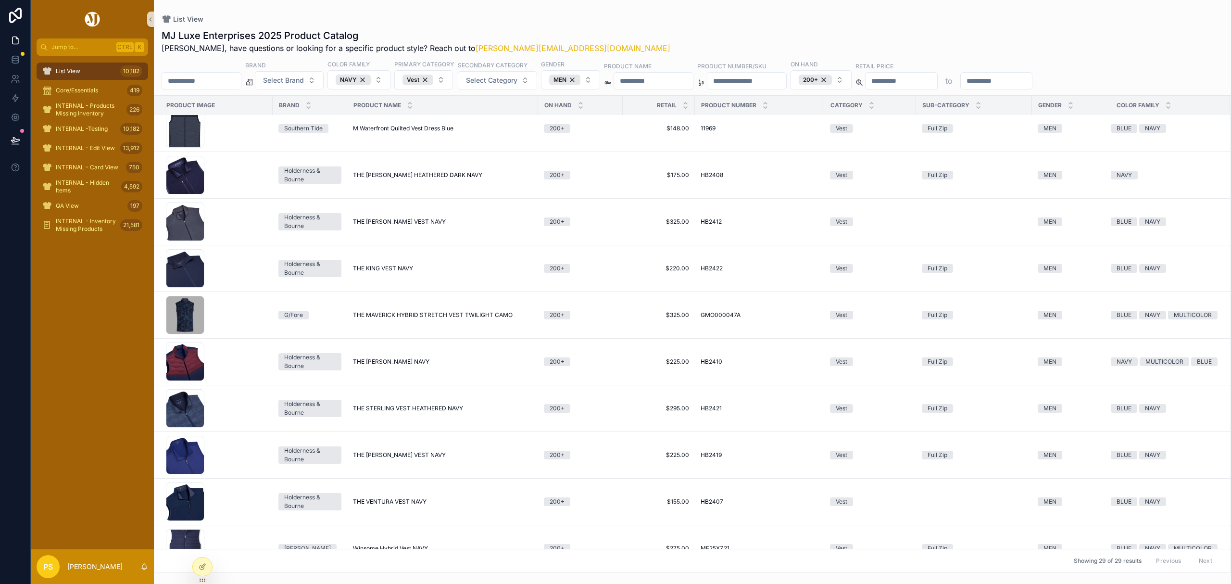
scroll to position [932, 0]
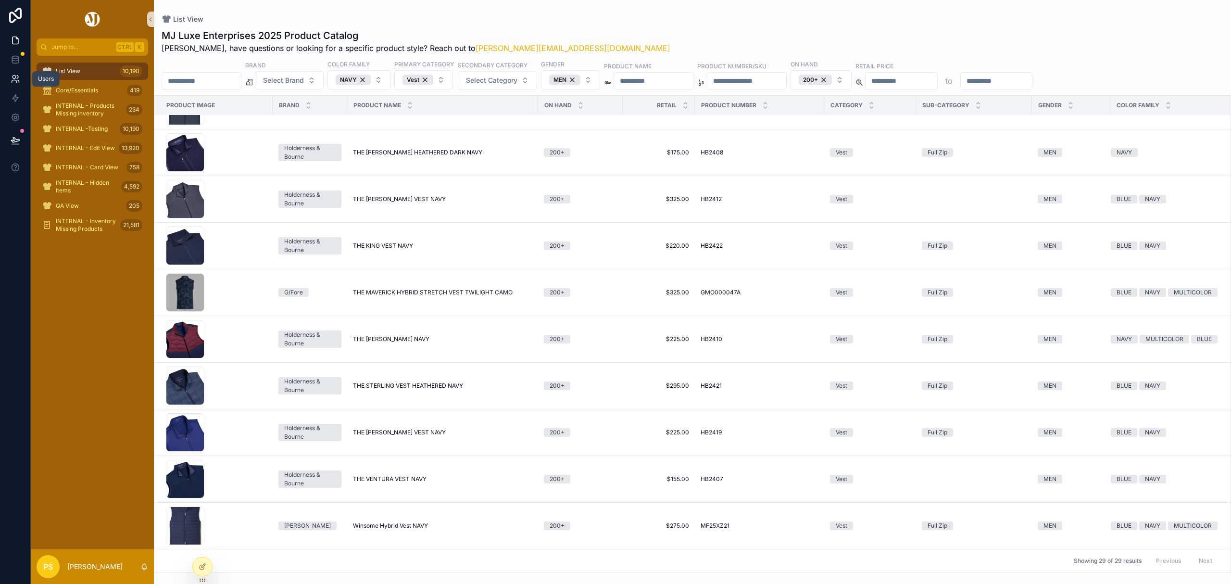
click at [15, 79] on icon at bounding box center [16, 79] width 10 height 10
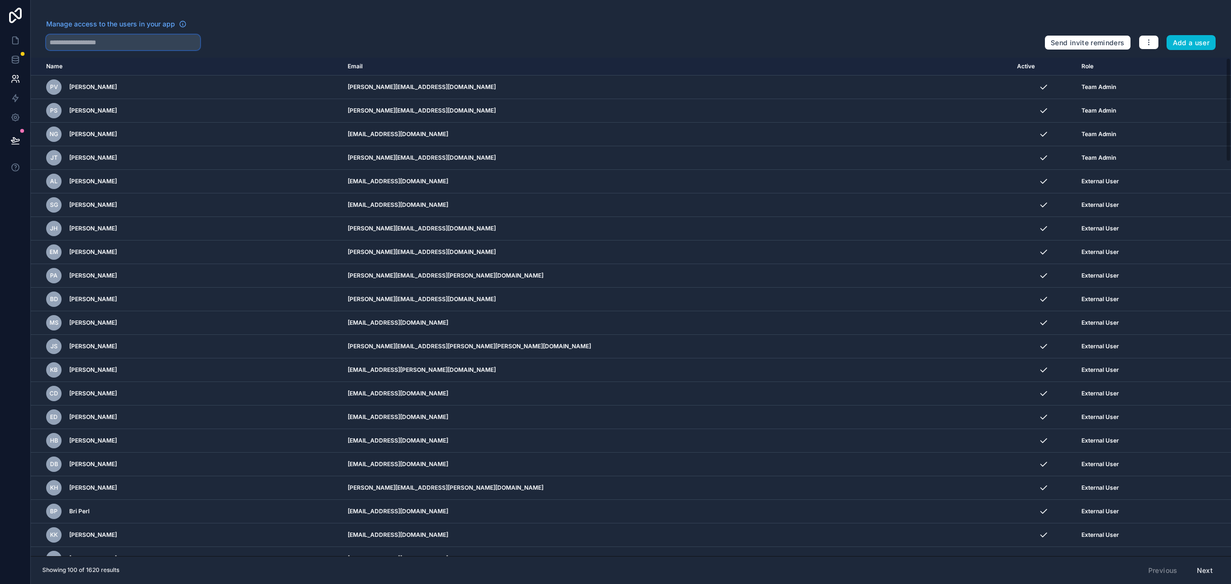
click at [137, 43] on input "text" at bounding box center [123, 42] width 154 height 15
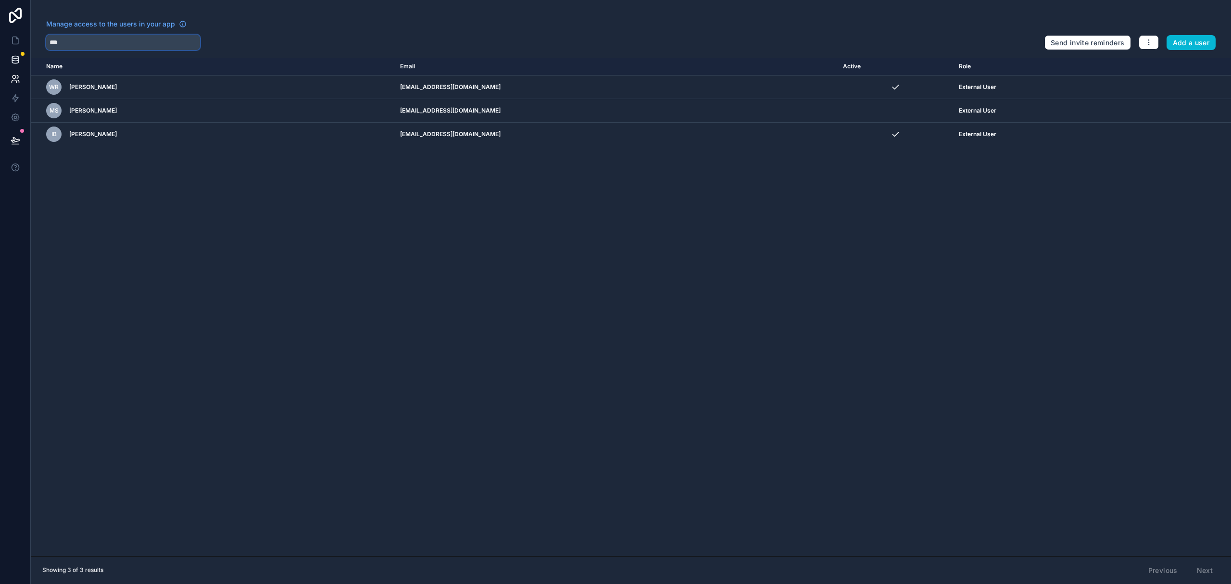
type input "***"
click at [11, 41] on icon at bounding box center [16, 41] width 10 height 10
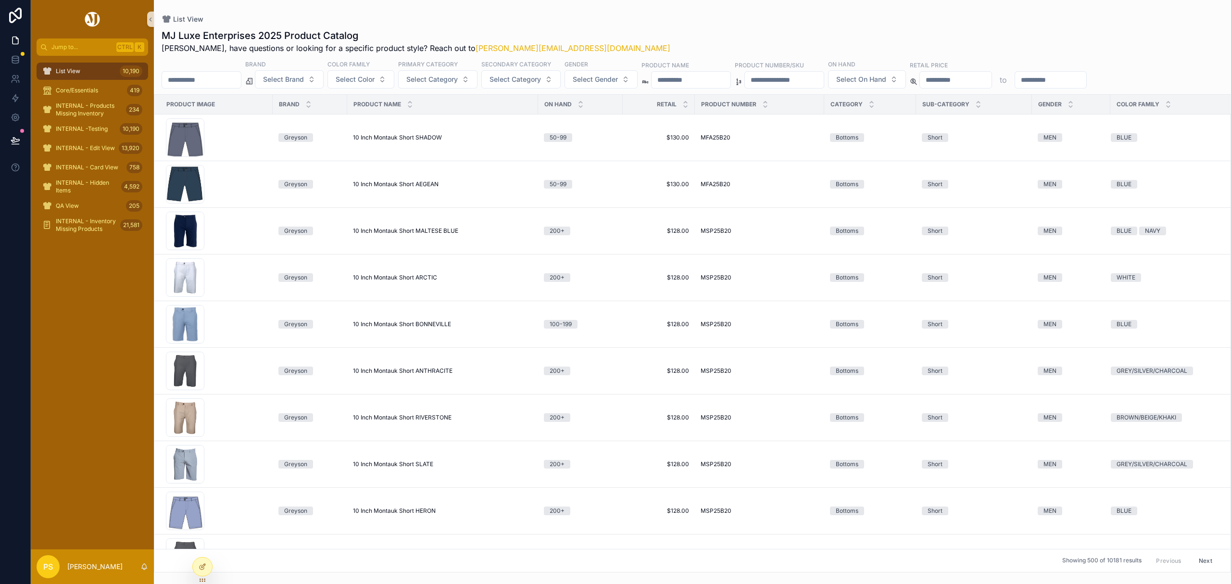
click at [217, 91] on div "MJ Luxe Enterprises 2025 Product Catalog Philip, have questions or looking for …" at bounding box center [692, 297] width 1077 height 549
click at [215, 85] on input "scrollable content" at bounding box center [201, 79] width 79 height 13
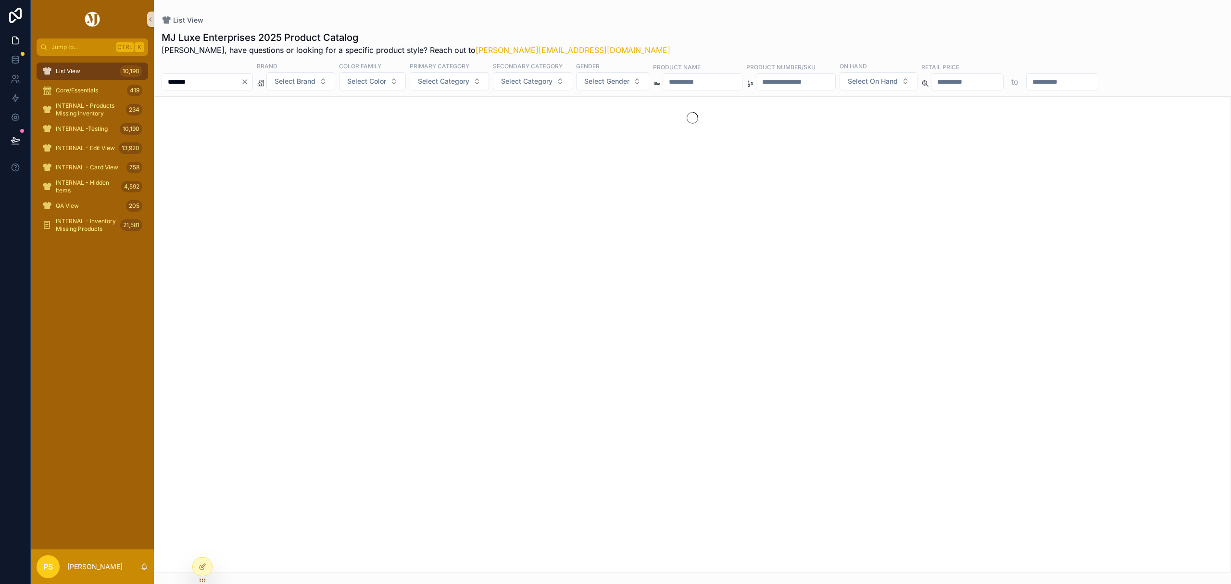
type input "*******"
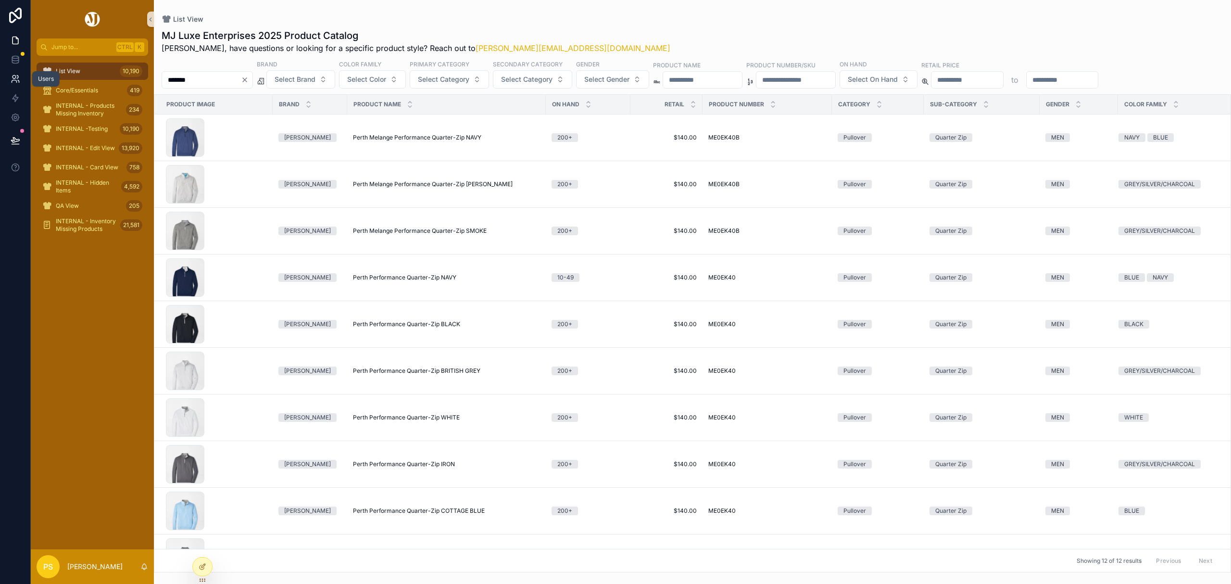
click at [8, 83] on link at bounding box center [15, 78] width 30 height 19
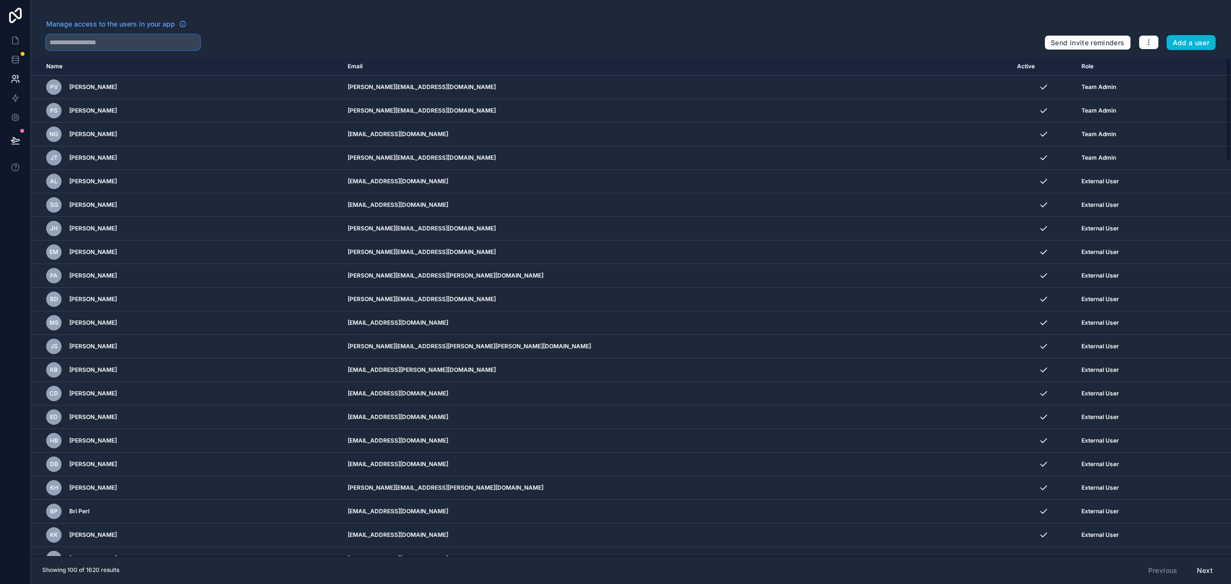
click at [113, 40] on input "text" at bounding box center [123, 42] width 154 height 15
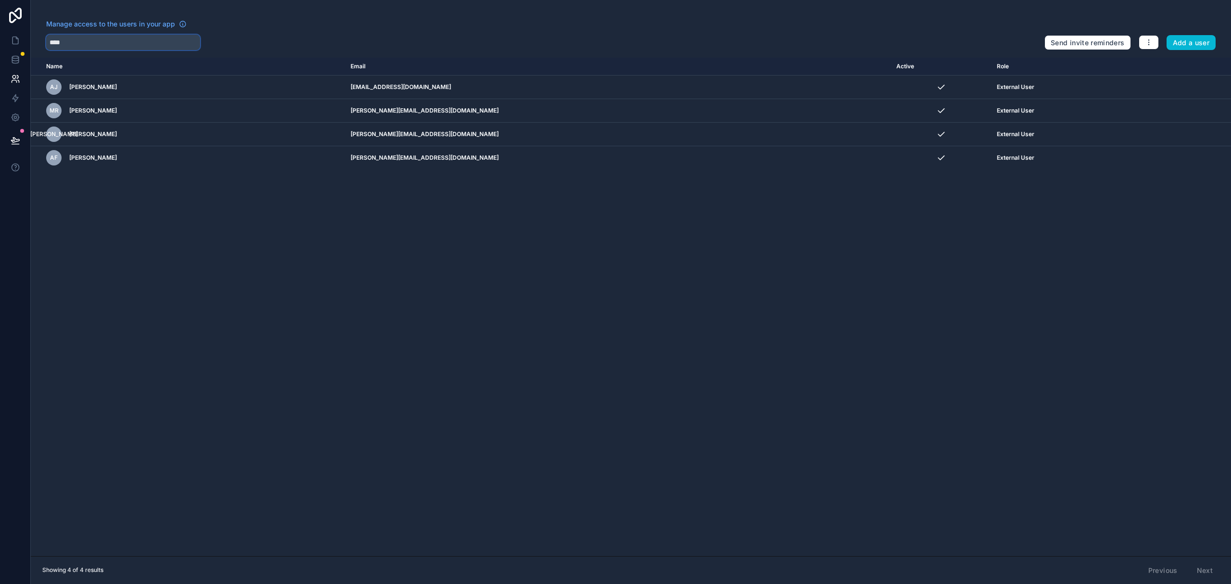
type input "****"
click at [17, 39] on icon at bounding box center [16, 41] width 10 height 10
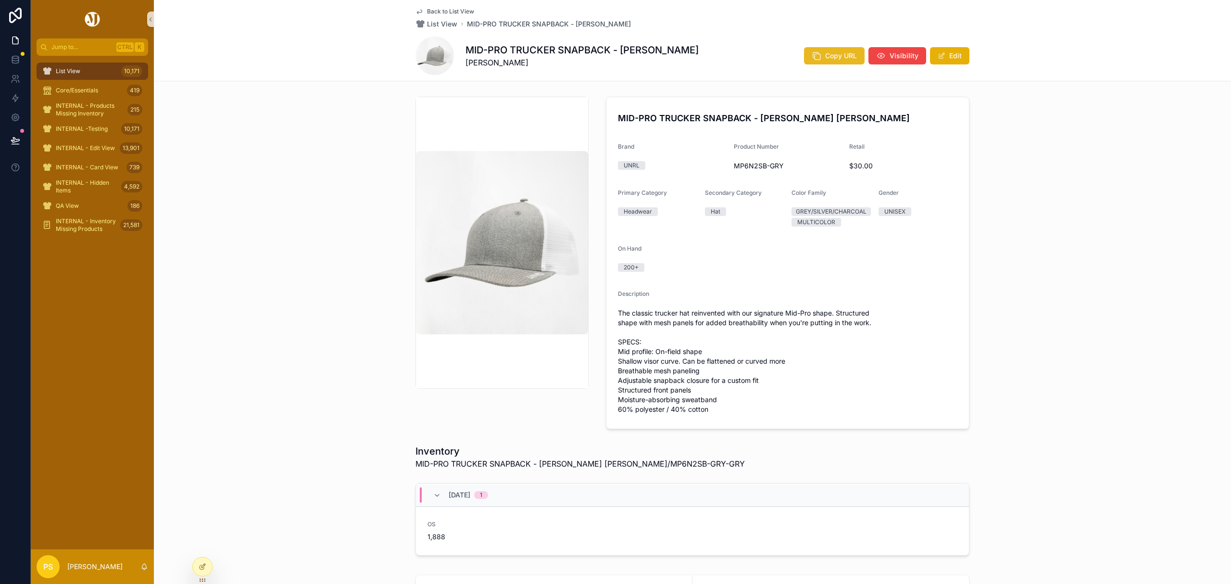
click at [825, 53] on span "Copy URL" at bounding box center [841, 56] width 32 height 10
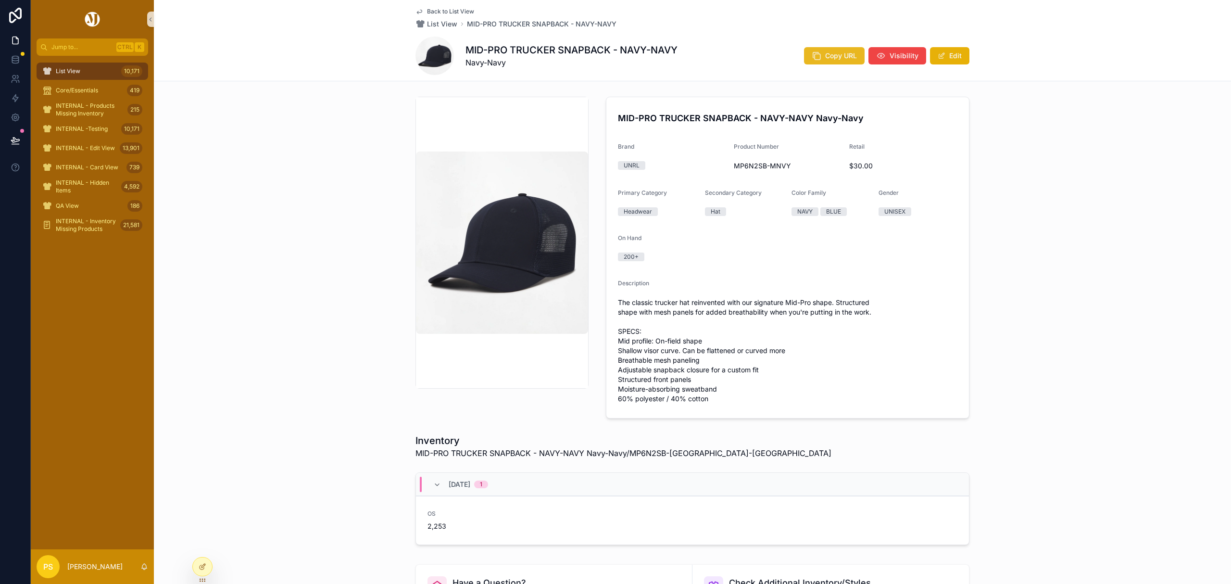
click at [836, 54] on span "Copy URL" at bounding box center [841, 56] width 32 height 10
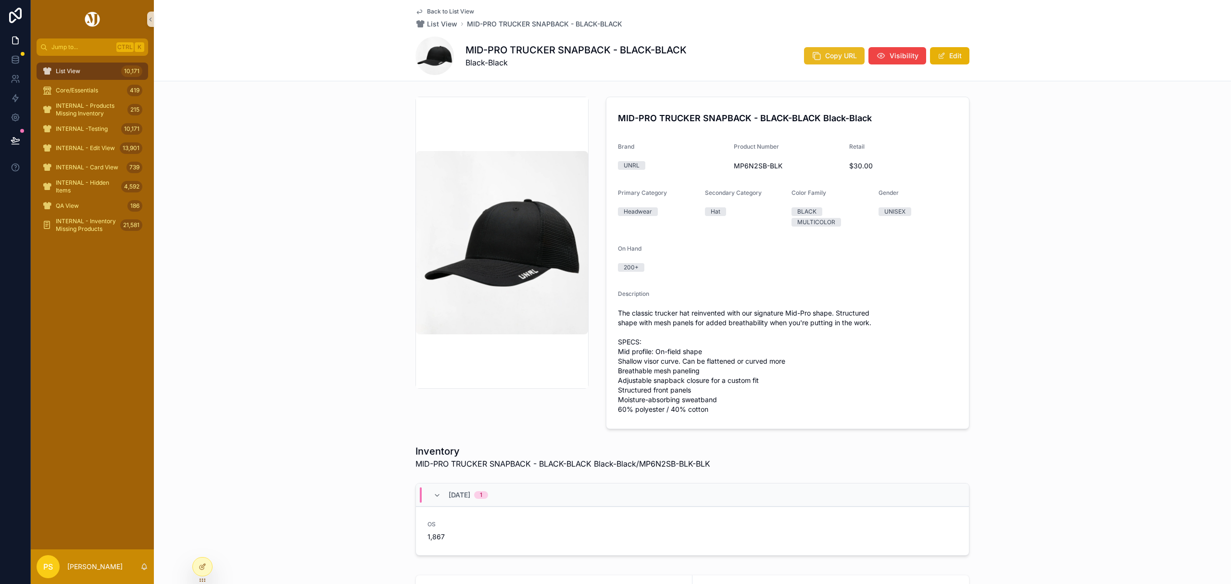
click at [825, 52] on span "Copy URL" at bounding box center [841, 56] width 32 height 10
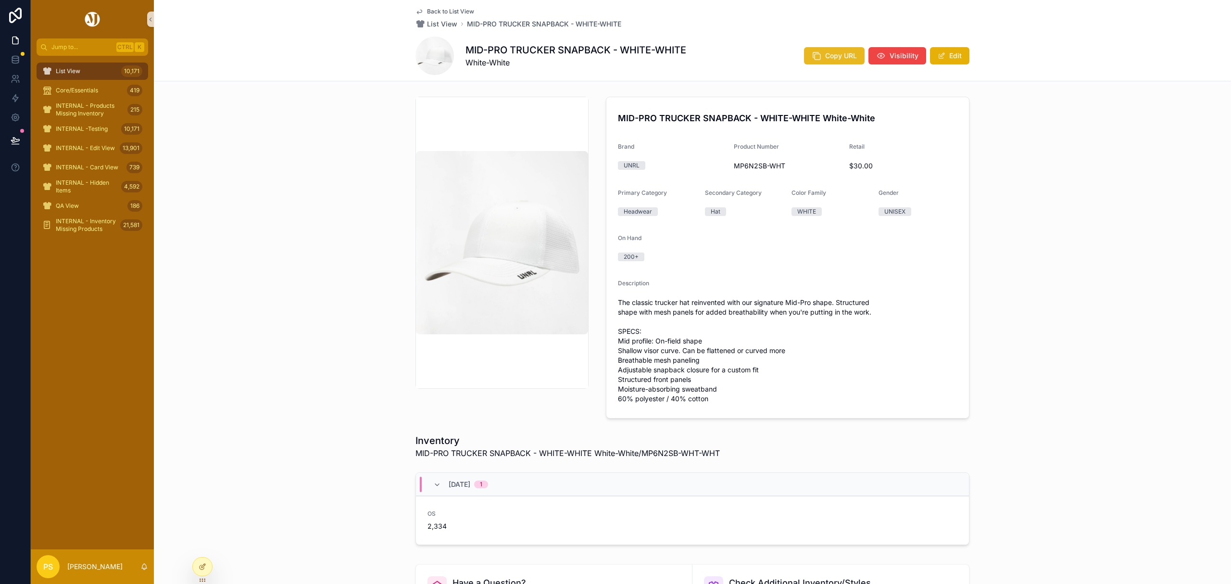
click at [825, 57] on span "Copy URL" at bounding box center [841, 56] width 32 height 10
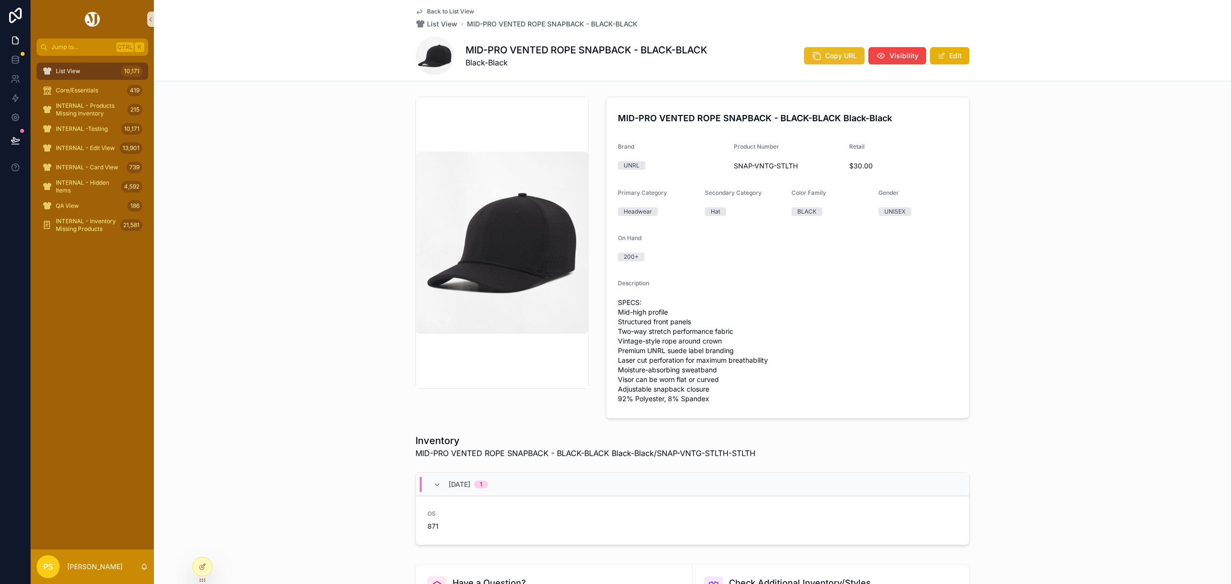
click at [836, 54] on span "Copy URL" at bounding box center [841, 56] width 32 height 10
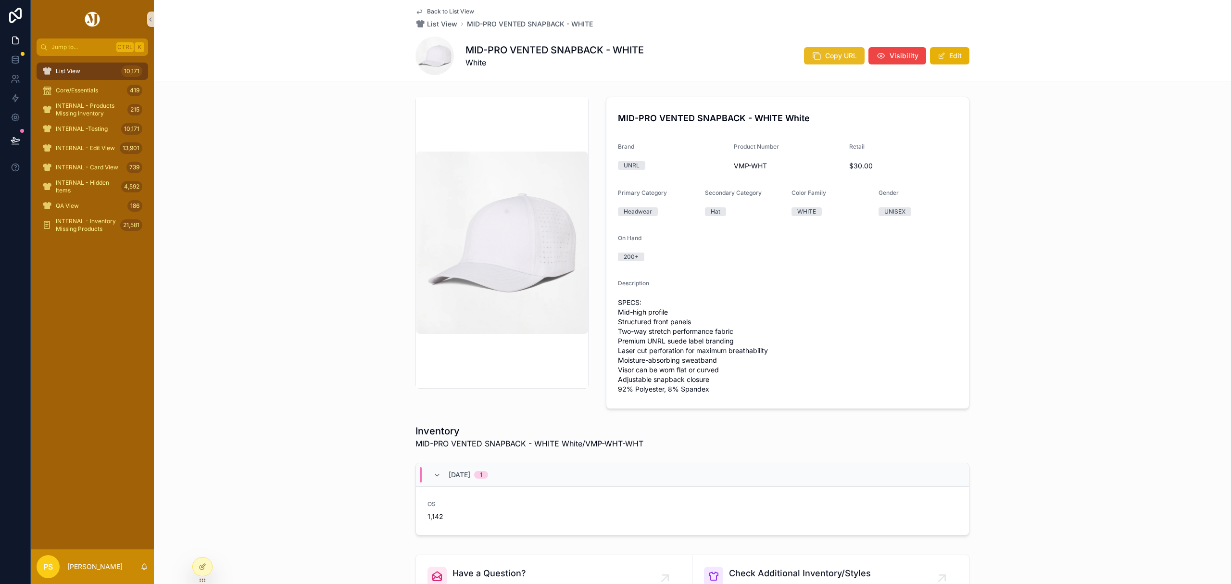
click at [831, 58] on span "Copy URL" at bounding box center [841, 56] width 32 height 10
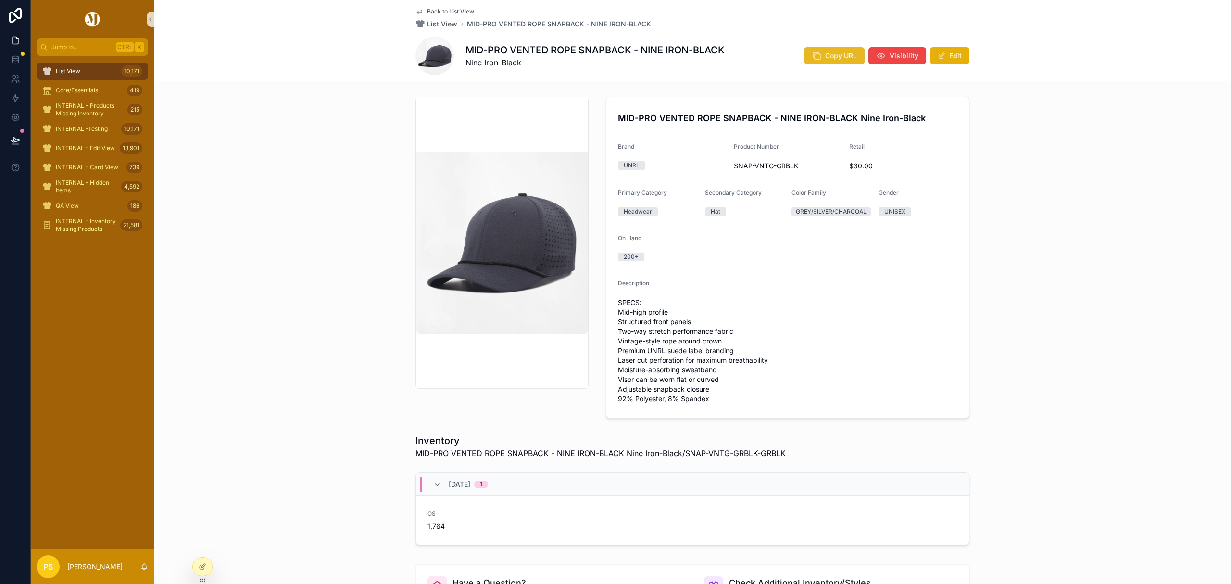
click at [834, 57] on span "Copy URL" at bounding box center [841, 56] width 32 height 10
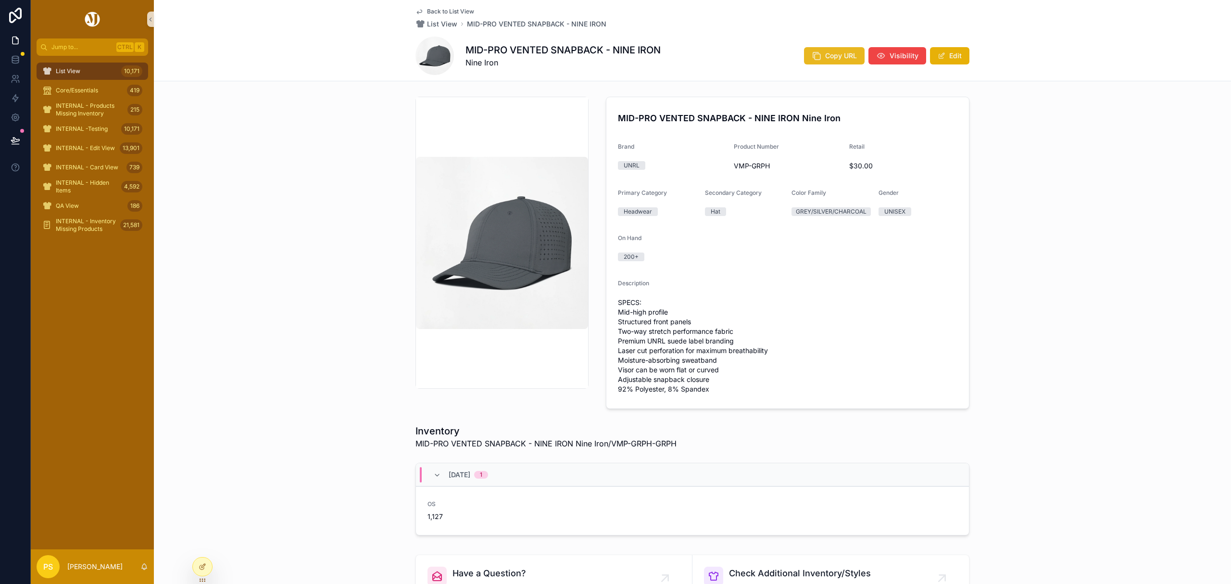
click at [821, 60] on button "Copy URL" at bounding box center [834, 55] width 61 height 17
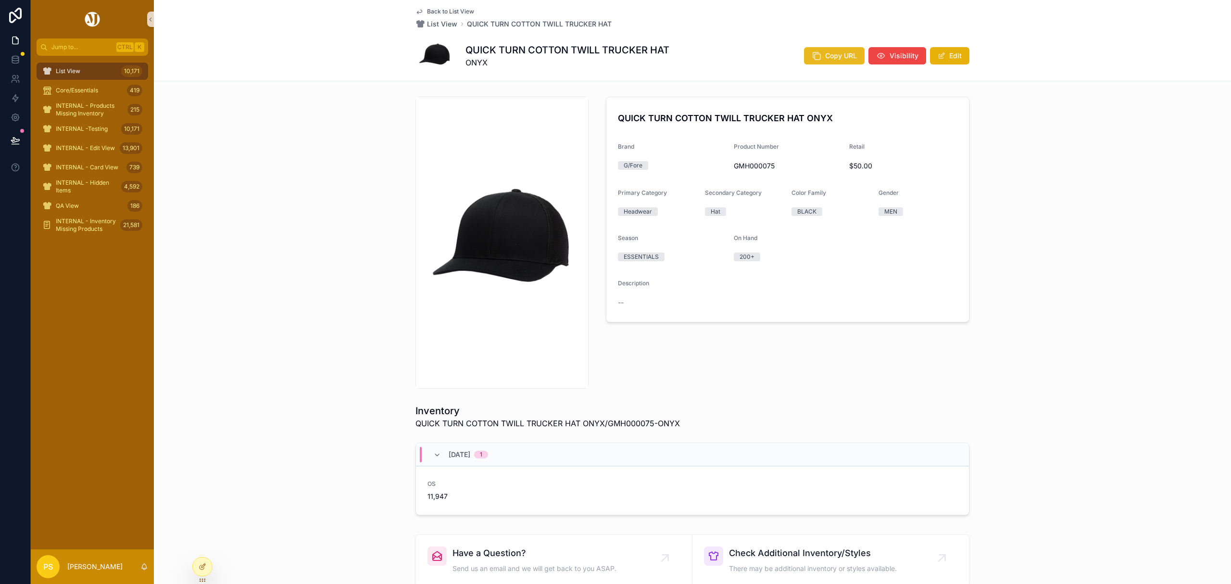
click at [829, 54] on span "Copy URL" at bounding box center [841, 56] width 32 height 10
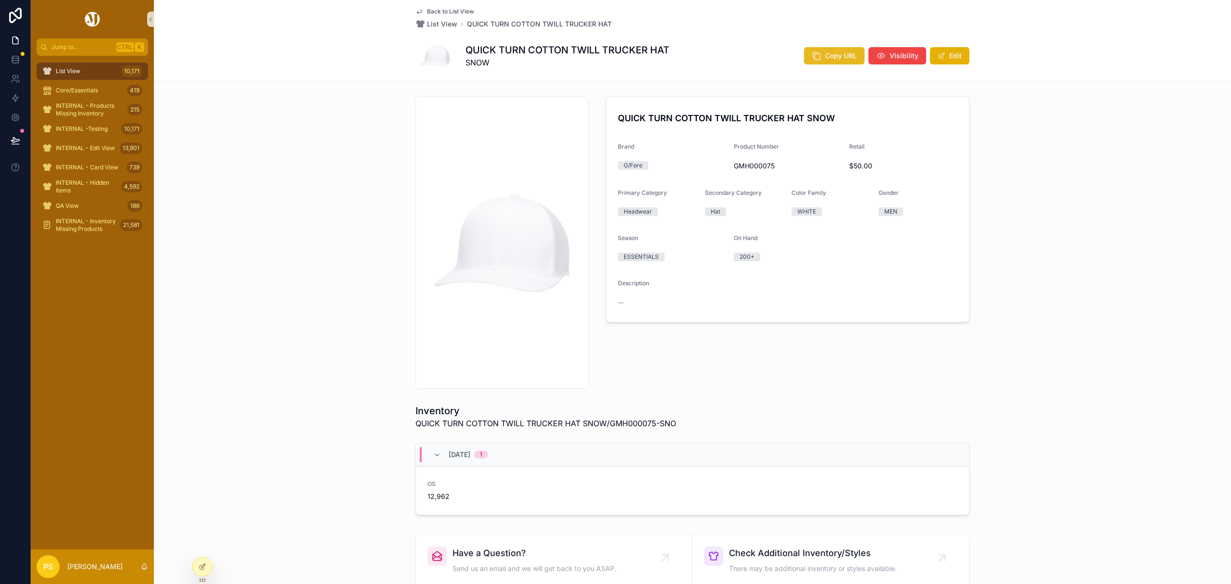
click at [812, 56] on icon "scrollable content" at bounding box center [817, 56] width 10 height 10
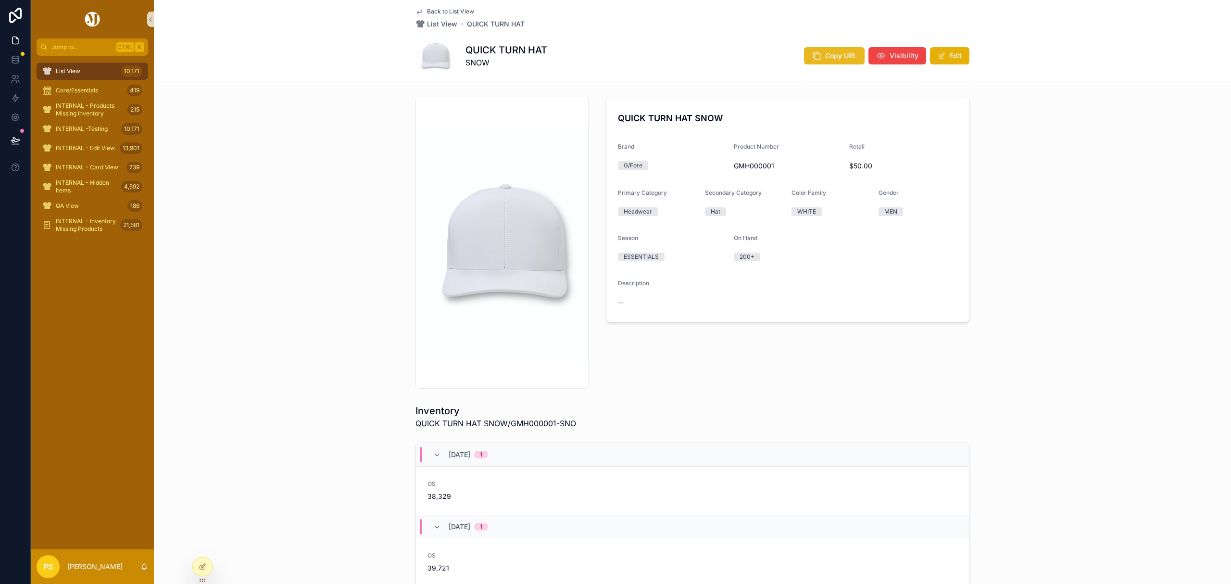
click at [816, 52] on icon "scrollable content" at bounding box center [817, 56] width 10 height 10
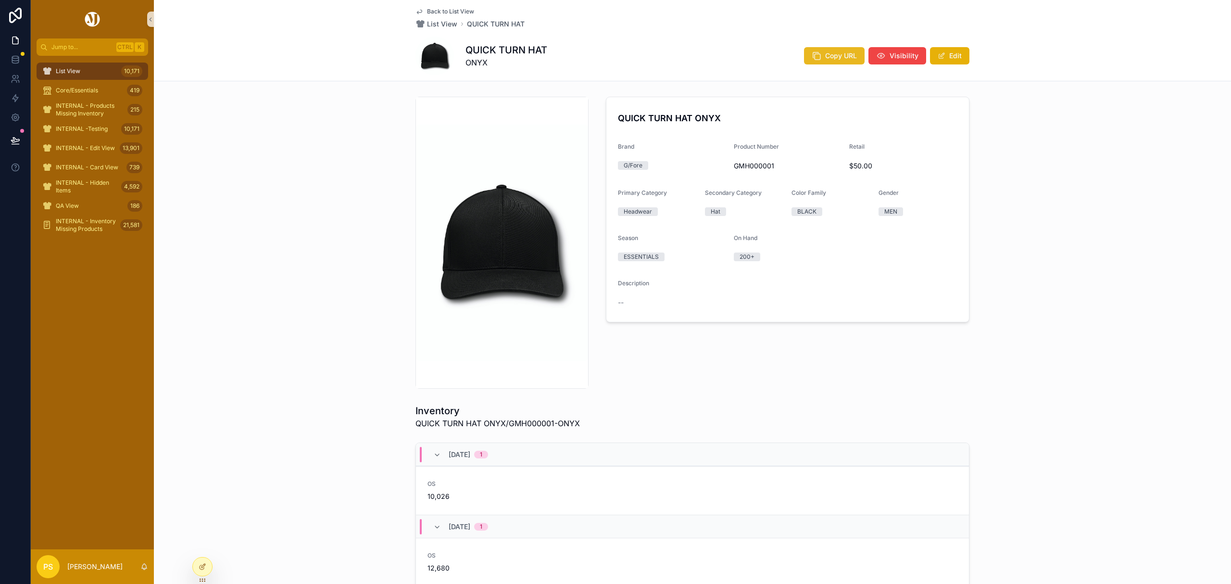
click at [820, 58] on button "Copy URL" at bounding box center [834, 55] width 61 height 17
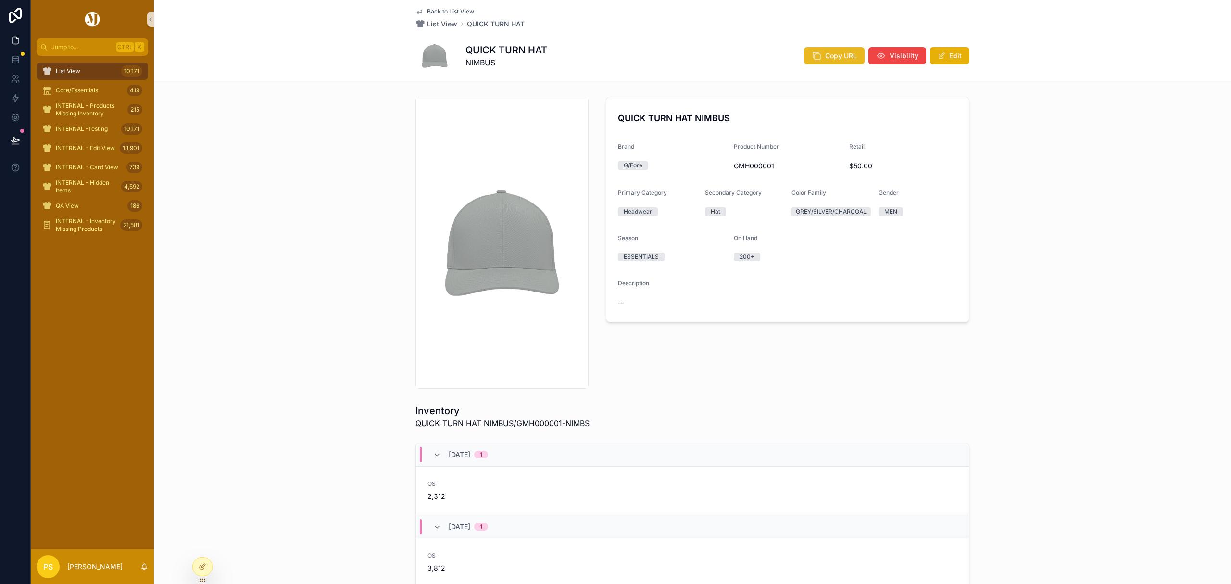
click at [820, 52] on button "Copy URL" at bounding box center [834, 55] width 61 height 17
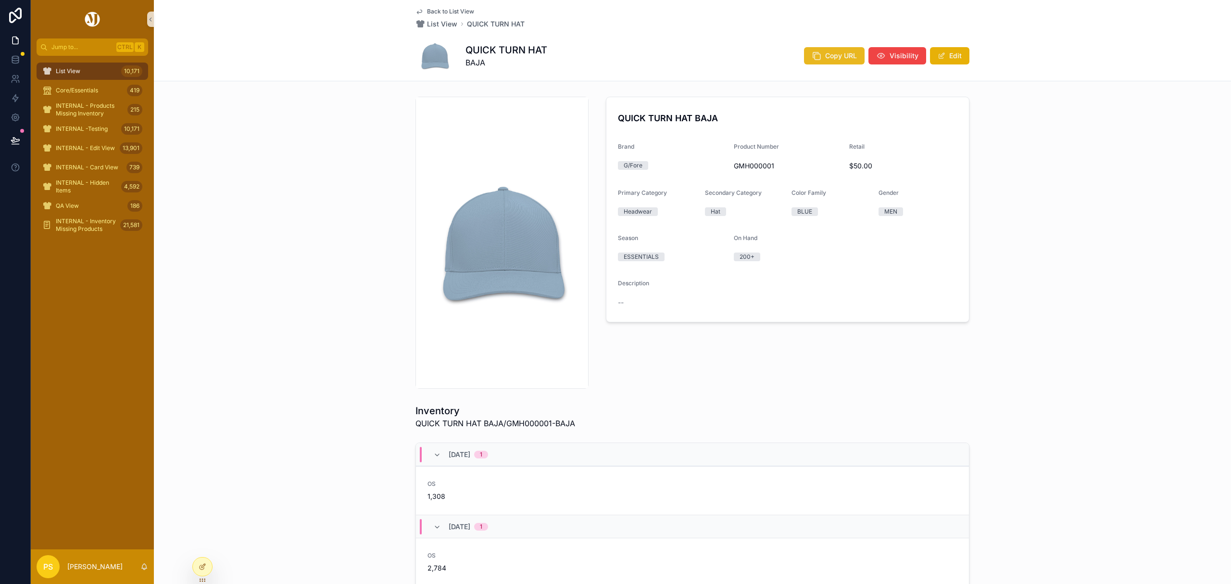
click at [825, 54] on span "Copy URL" at bounding box center [841, 56] width 32 height 10
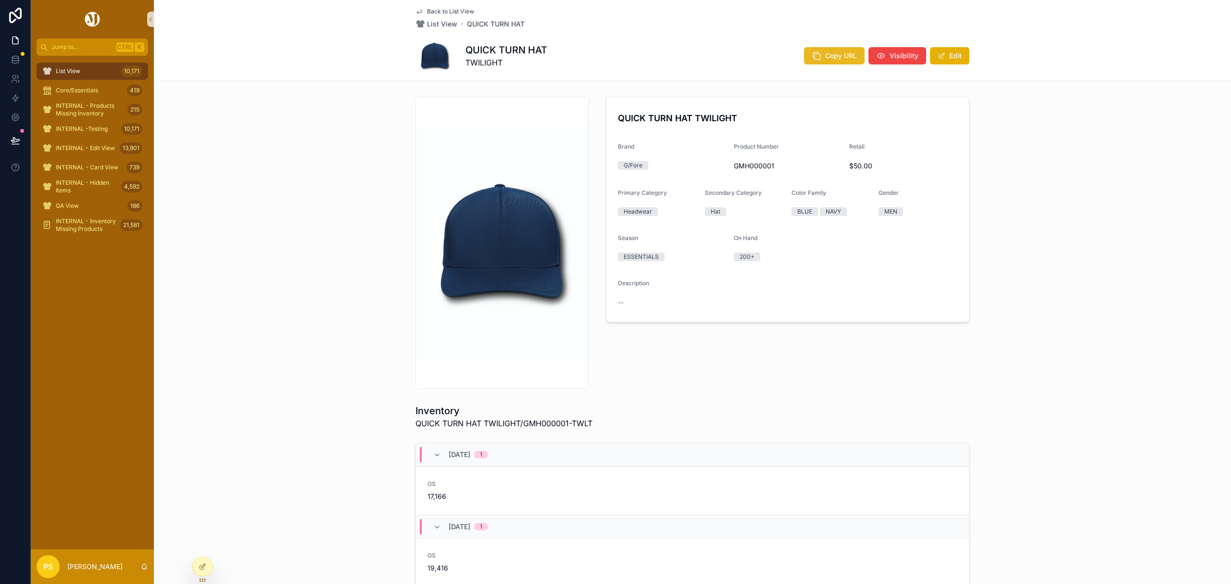
click at [821, 60] on button "Copy URL" at bounding box center [834, 55] width 61 height 17
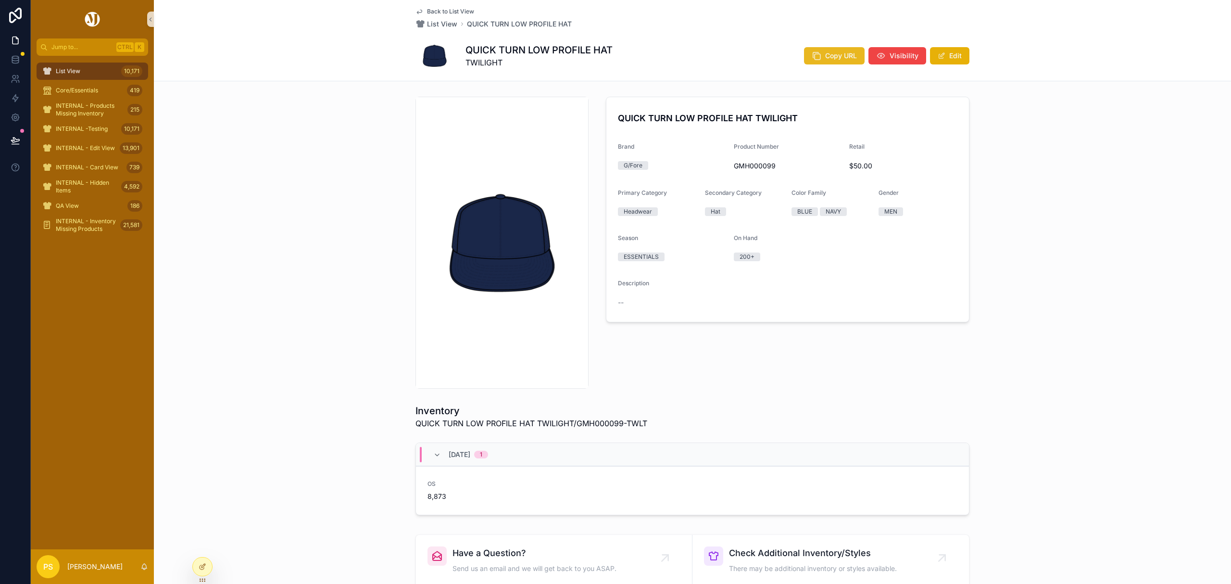
click at [837, 57] on span "Copy URL" at bounding box center [841, 56] width 32 height 10
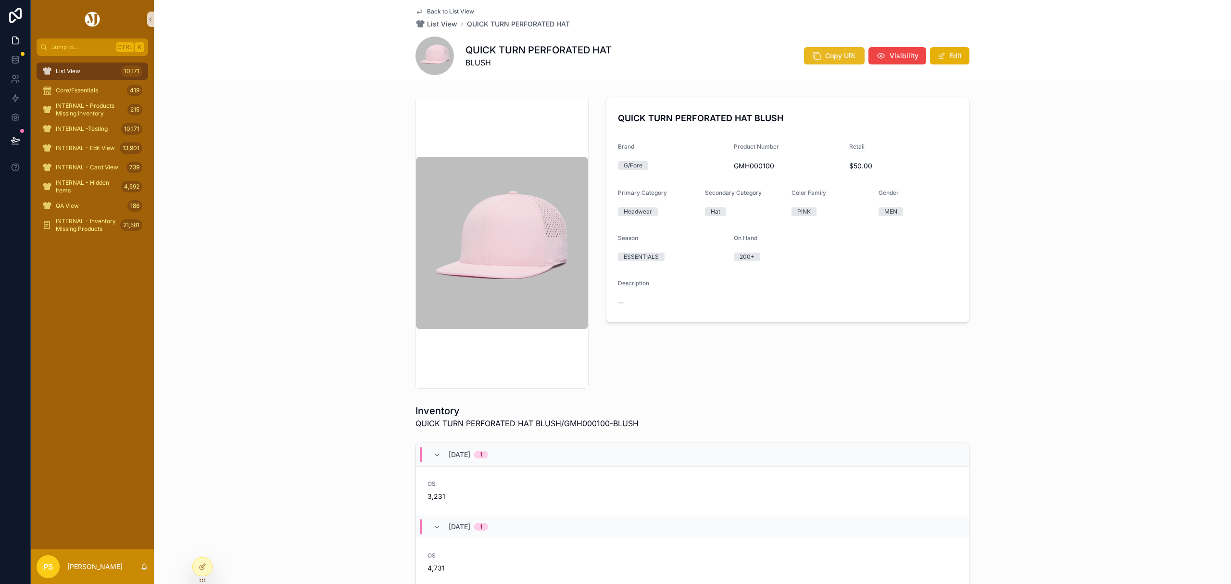
click at [836, 60] on span "Copy URL" at bounding box center [841, 56] width 32 height 10
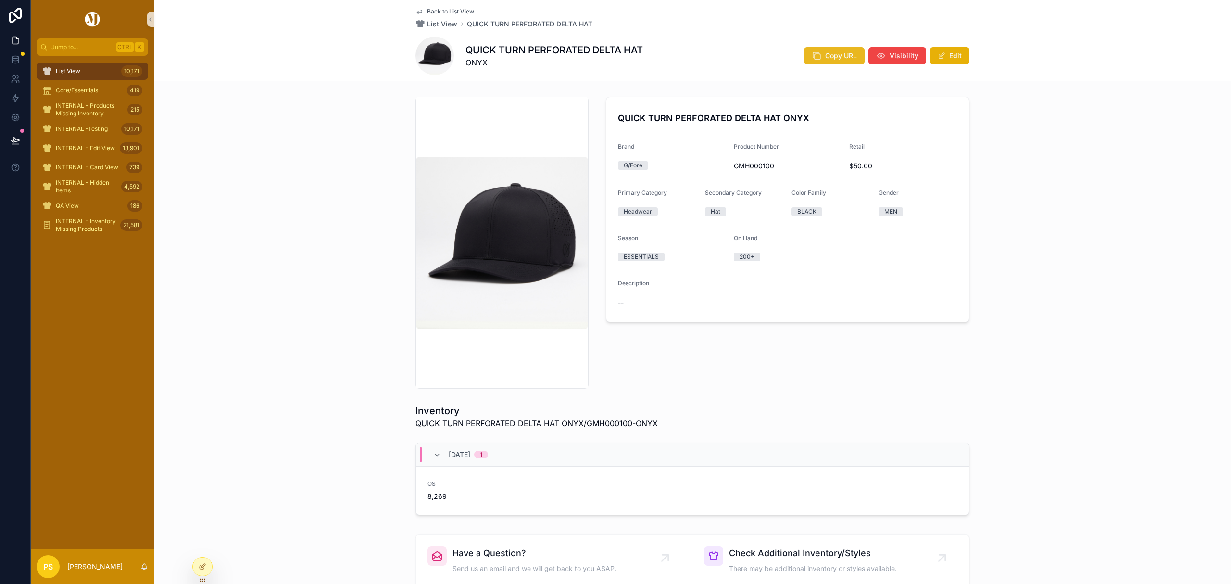
click at [836, 51] on span "Copy URL" at bounding box center [841, 56] width 32 height 10
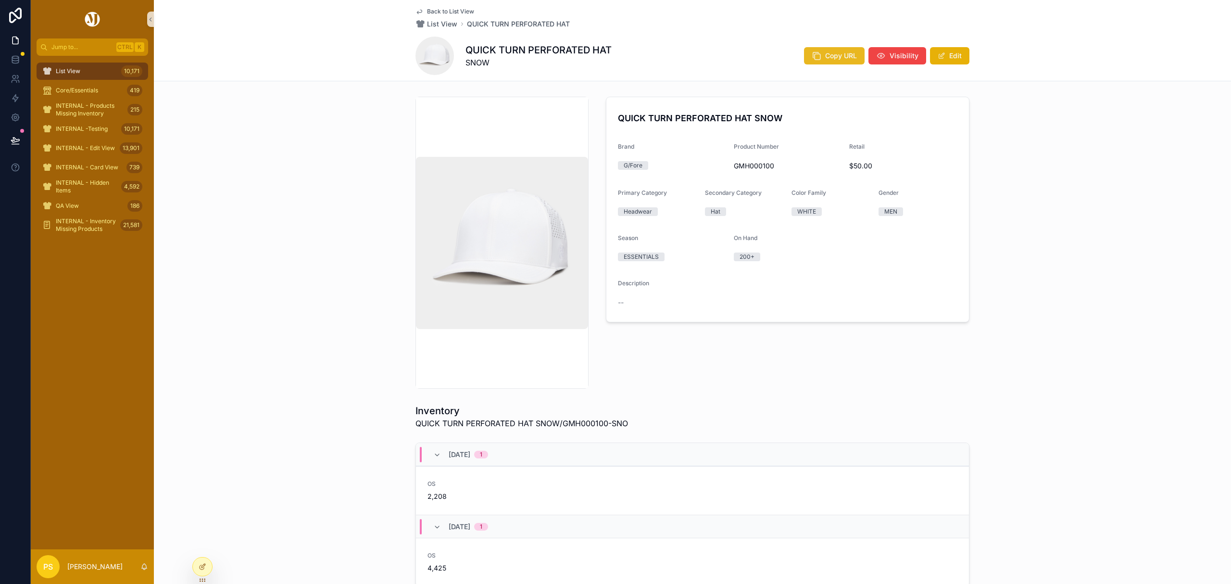
click at [825, 49] on button "Copy URL" at bounding box center [834, 55] width 61 height 17
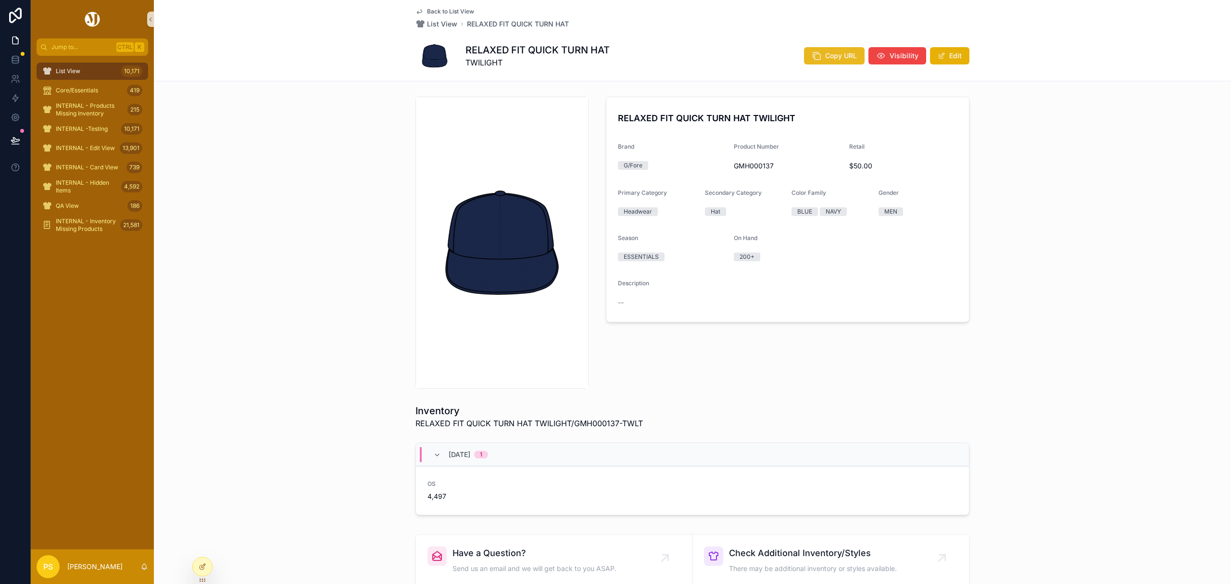
click at [814, 57] on icon "scrollable content" at bounding box center [817, 56] width 10 height 10
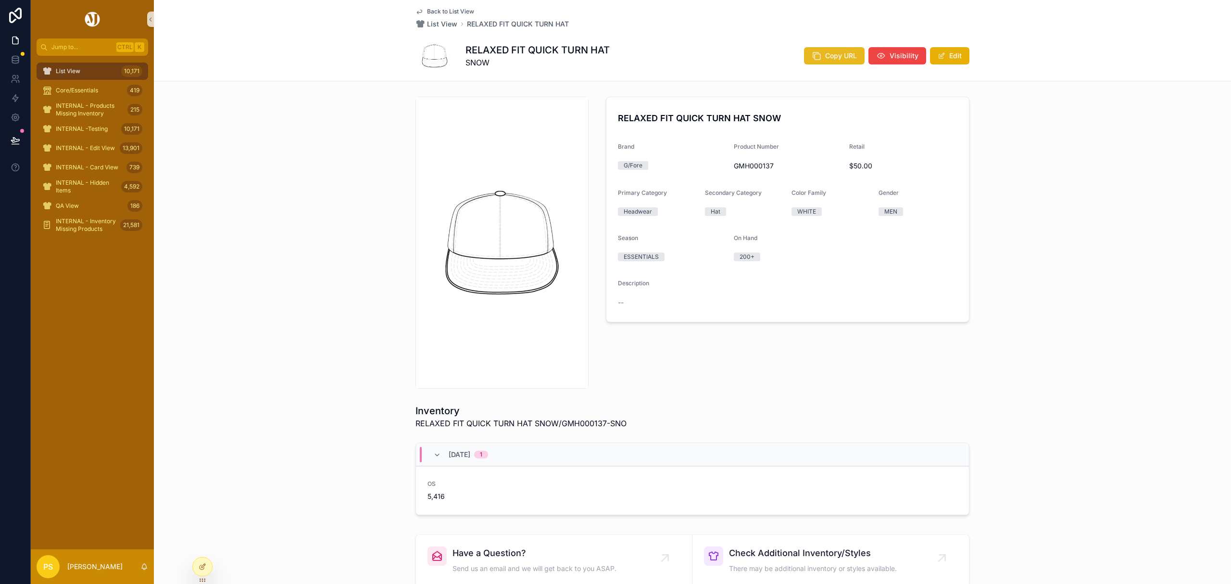
click at [818, 60] on icon "scrollable content" at bounding box center [817, 56] width 10 height 10
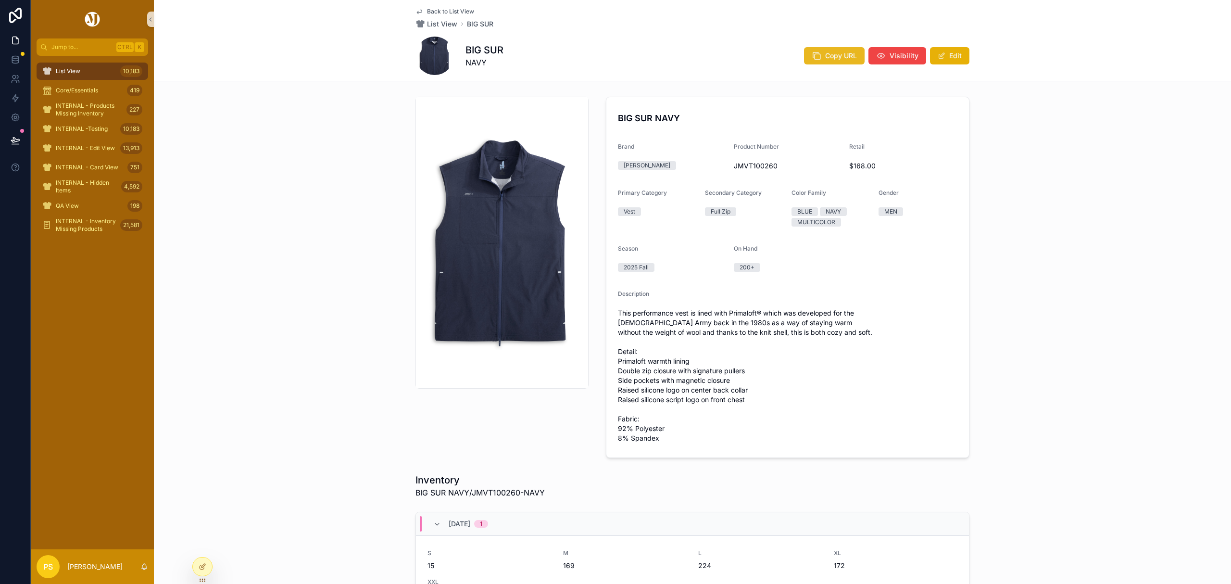
click at [831, 56] on span "Copy URL" at bounding box center [841, 56] width 32 height 10
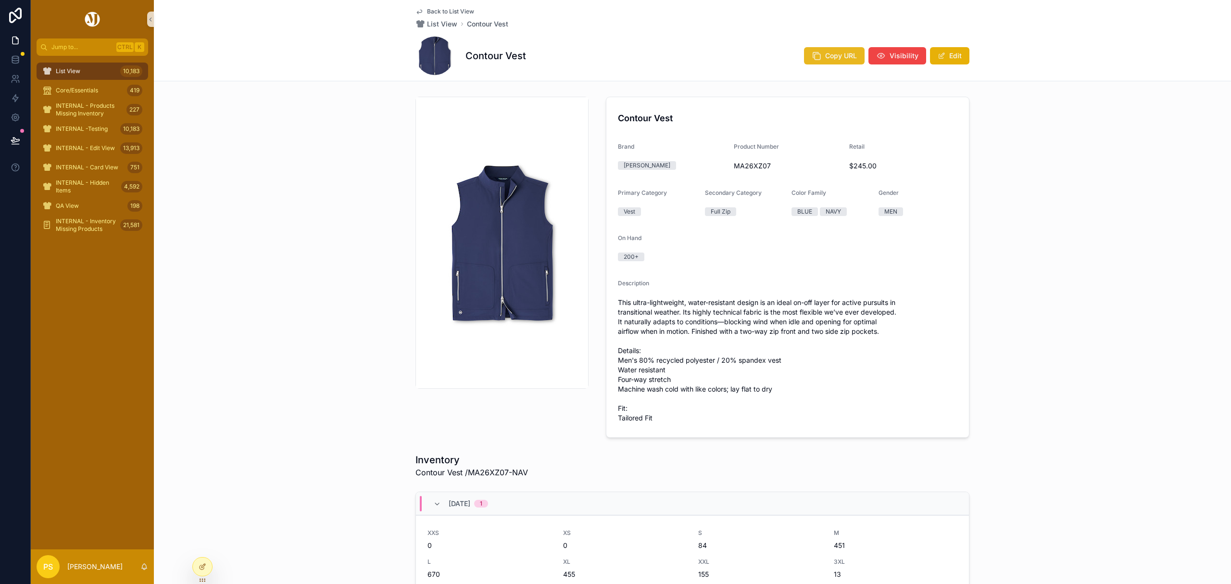
click at [826, 52] on span "Copy URL" at bounding box center [841, 56] width 32 height 10
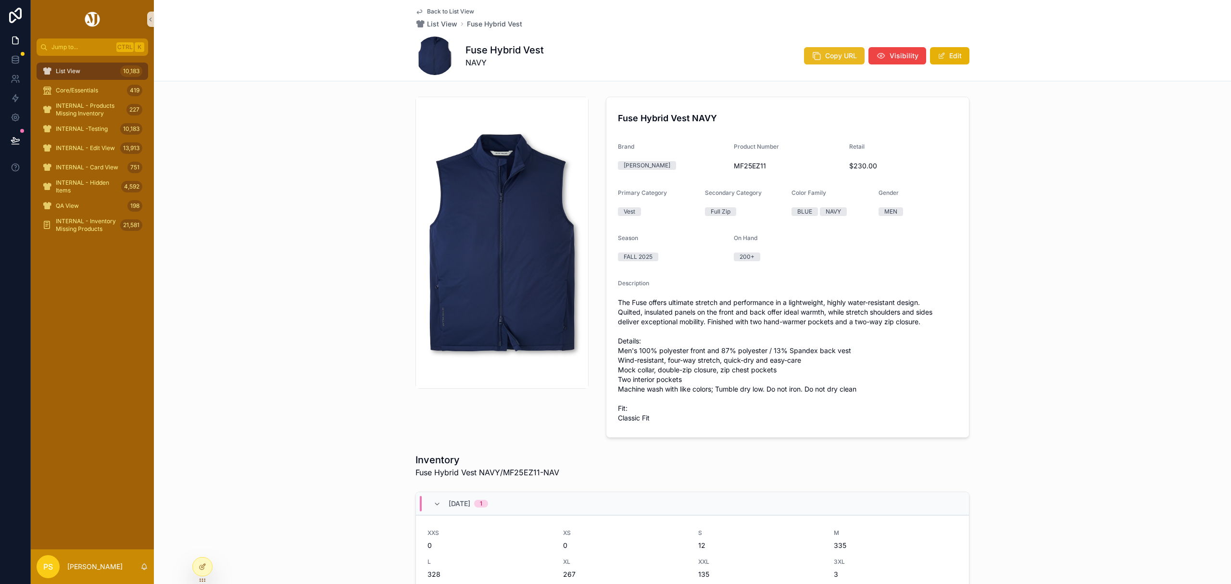
click at [835, 60] on span "Copy URL" at bounding box center [841, 56] width 32 height 10
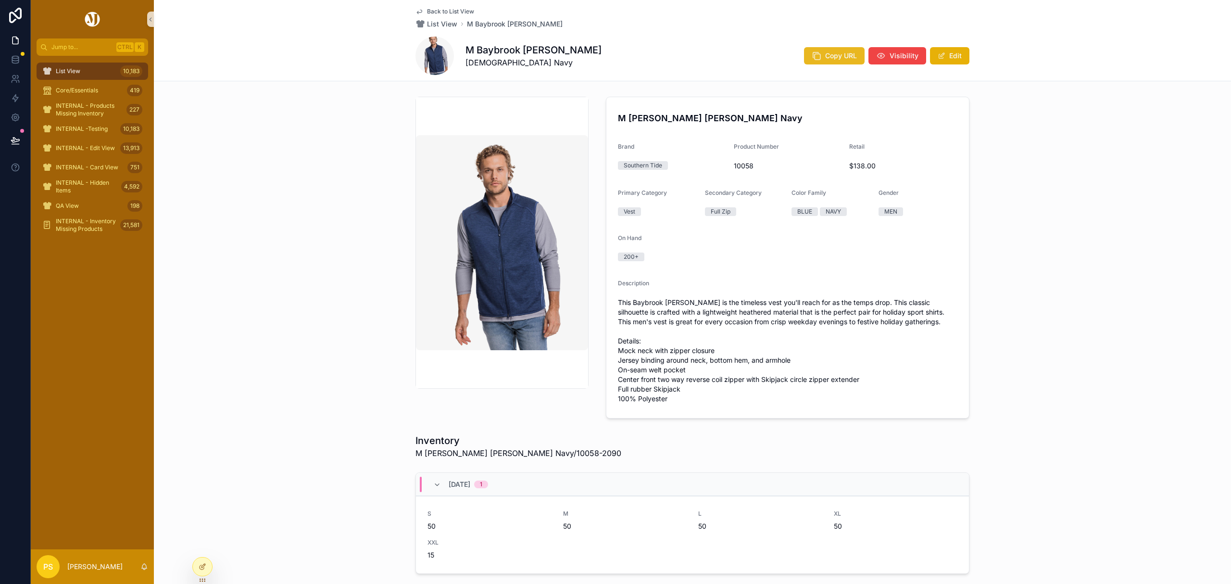
click at [829, 62] on button "Copy URL" at bounding box center [834, 55] width 61 height 17
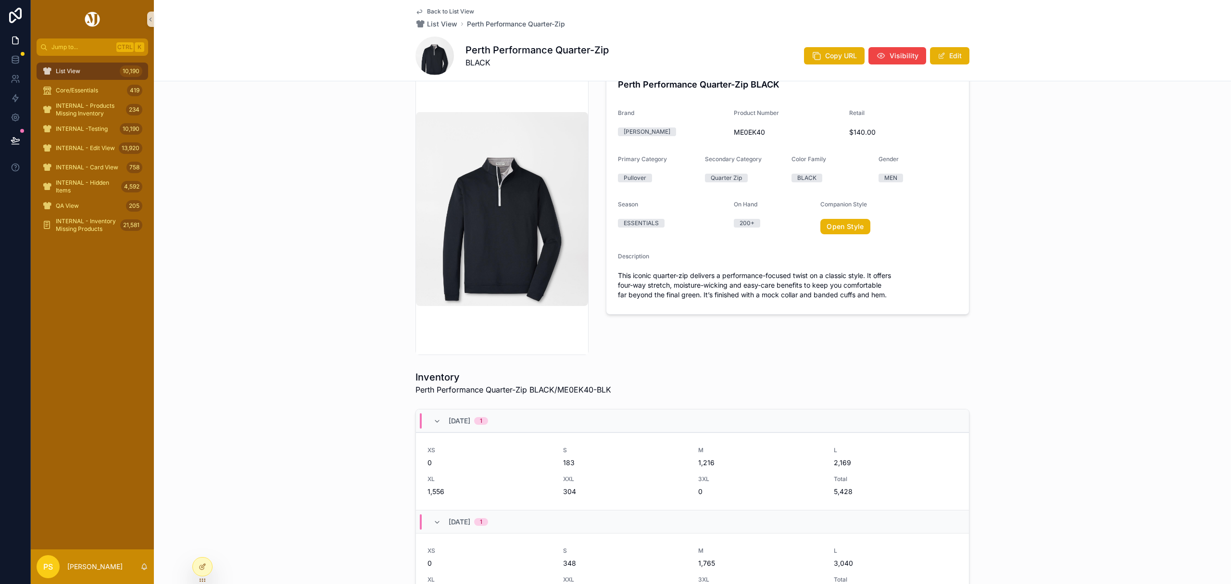
scroll to position [128, 0]
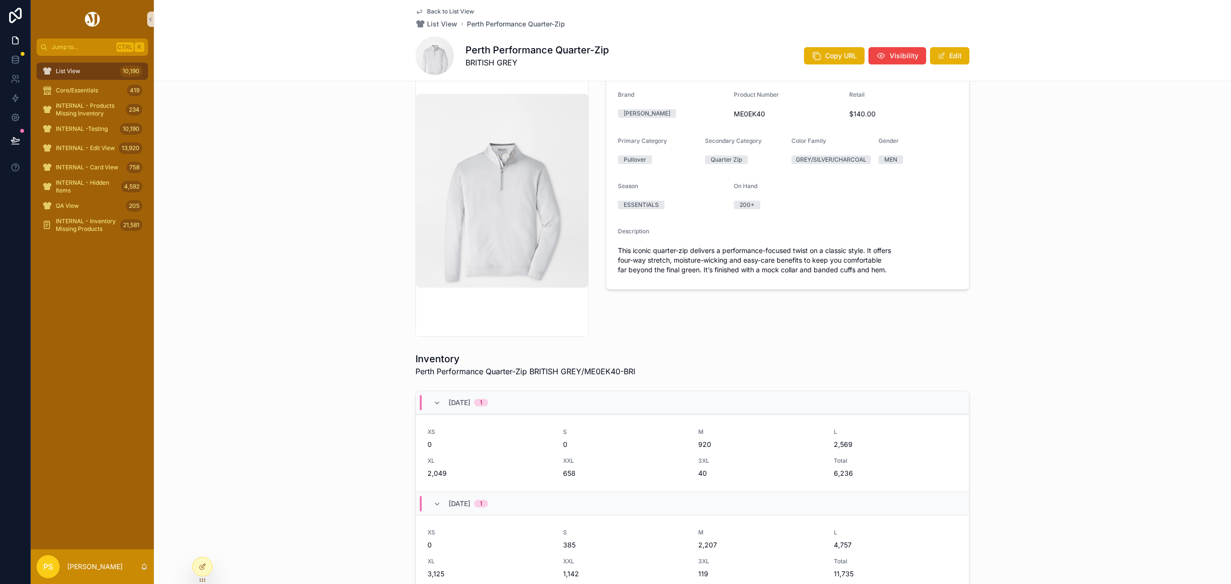
scroll to position [192, 0]
